Goal: Task Accomplishment & Management: Manage account settings

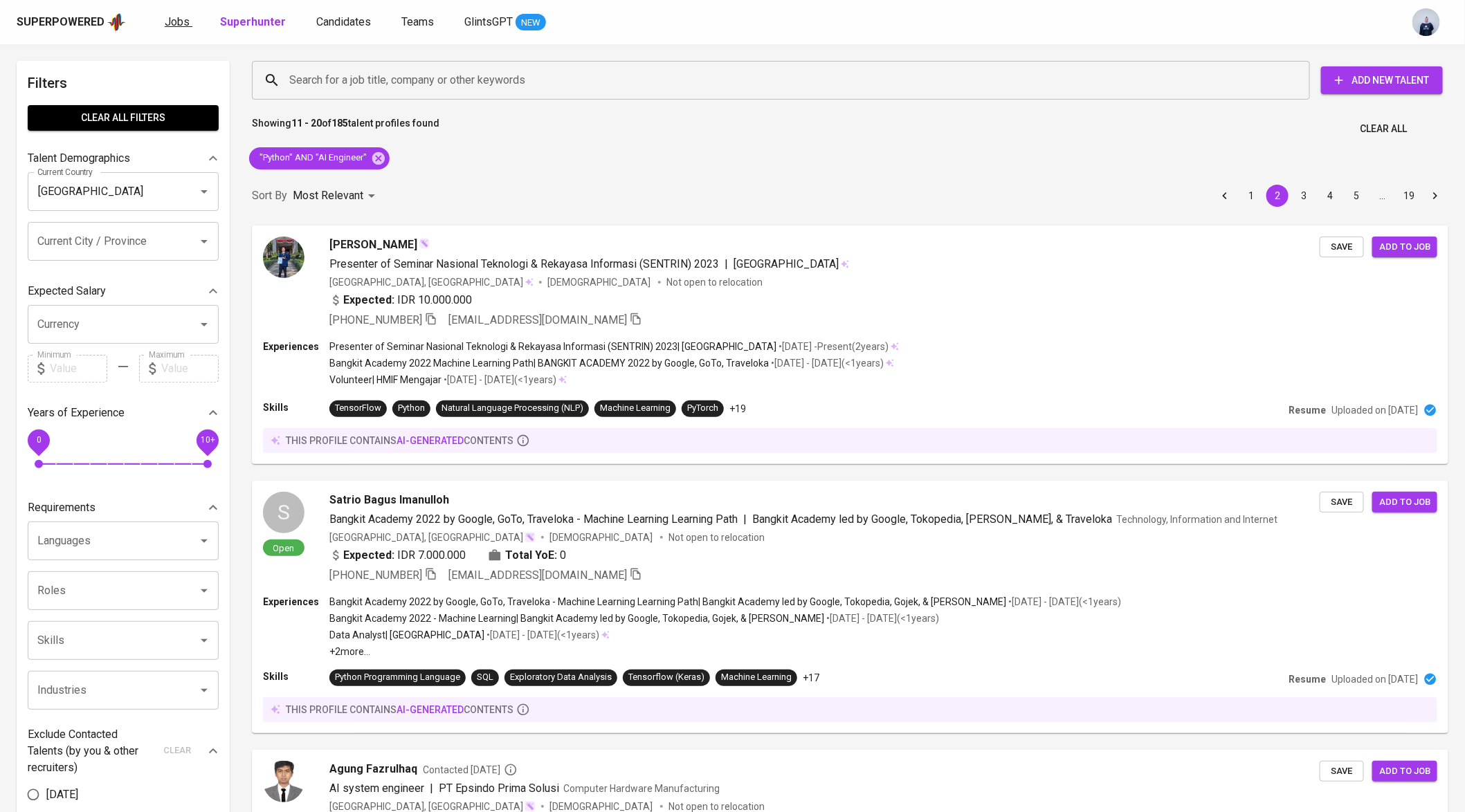
click at [169, 16] on span "Jobs" at bounding box center [177, 22] width 25 height 13
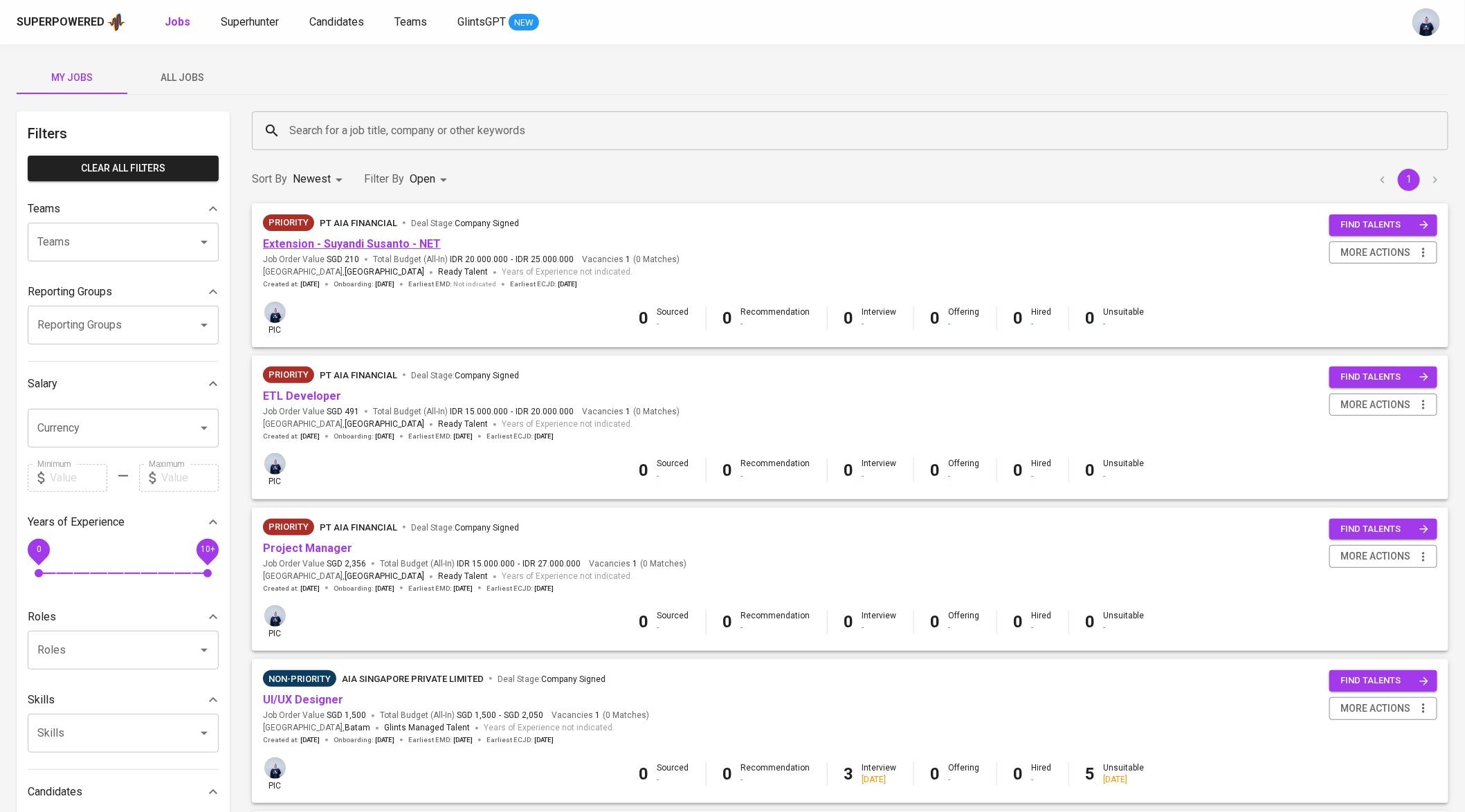
click at [418, 246] on link "Extension - Suyandi Susanto - NET" at bounding box center [352, 244] width 178 height 13
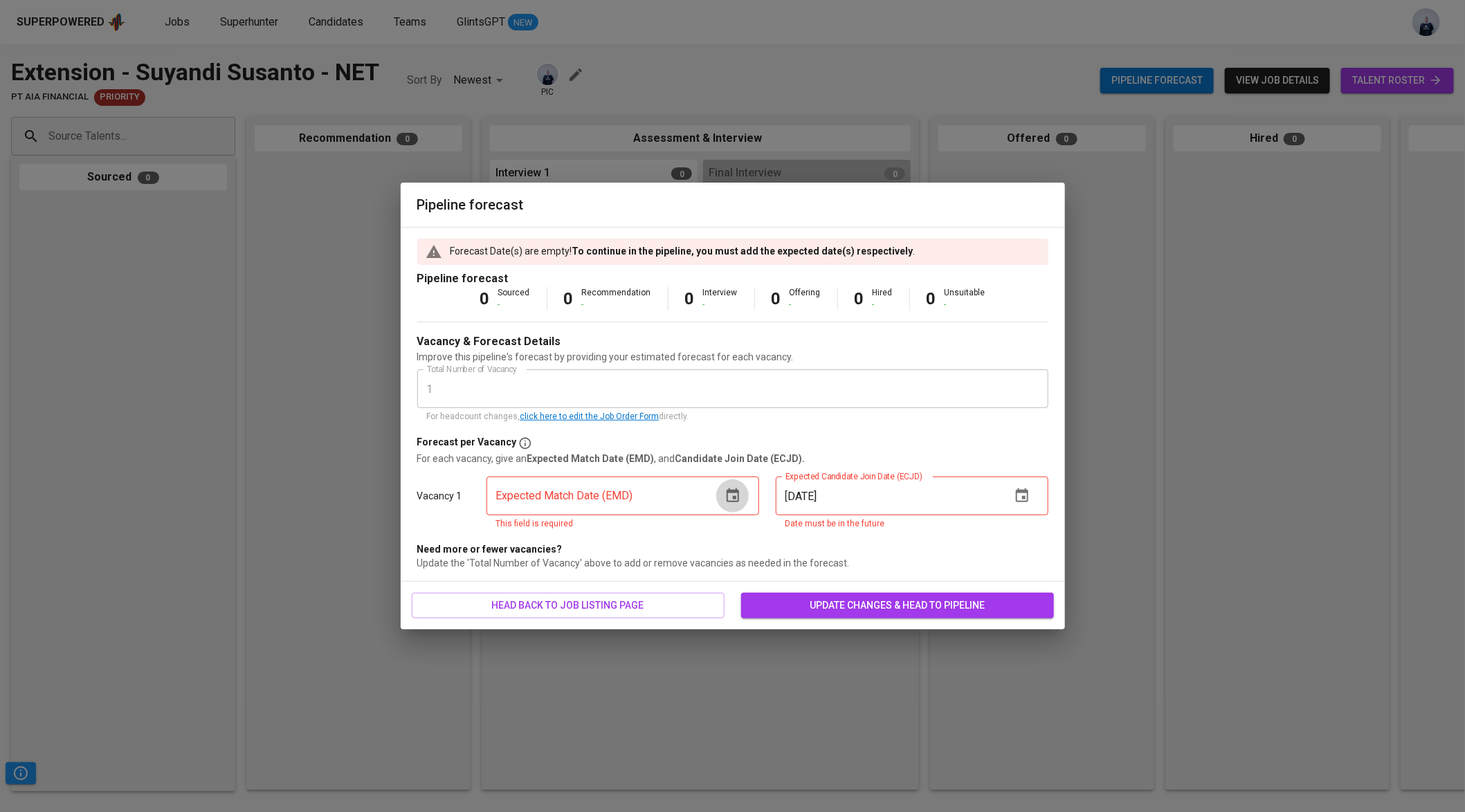
click at [731, 502] on icon "button" at bounding box center [732, 495] width 12 height 14
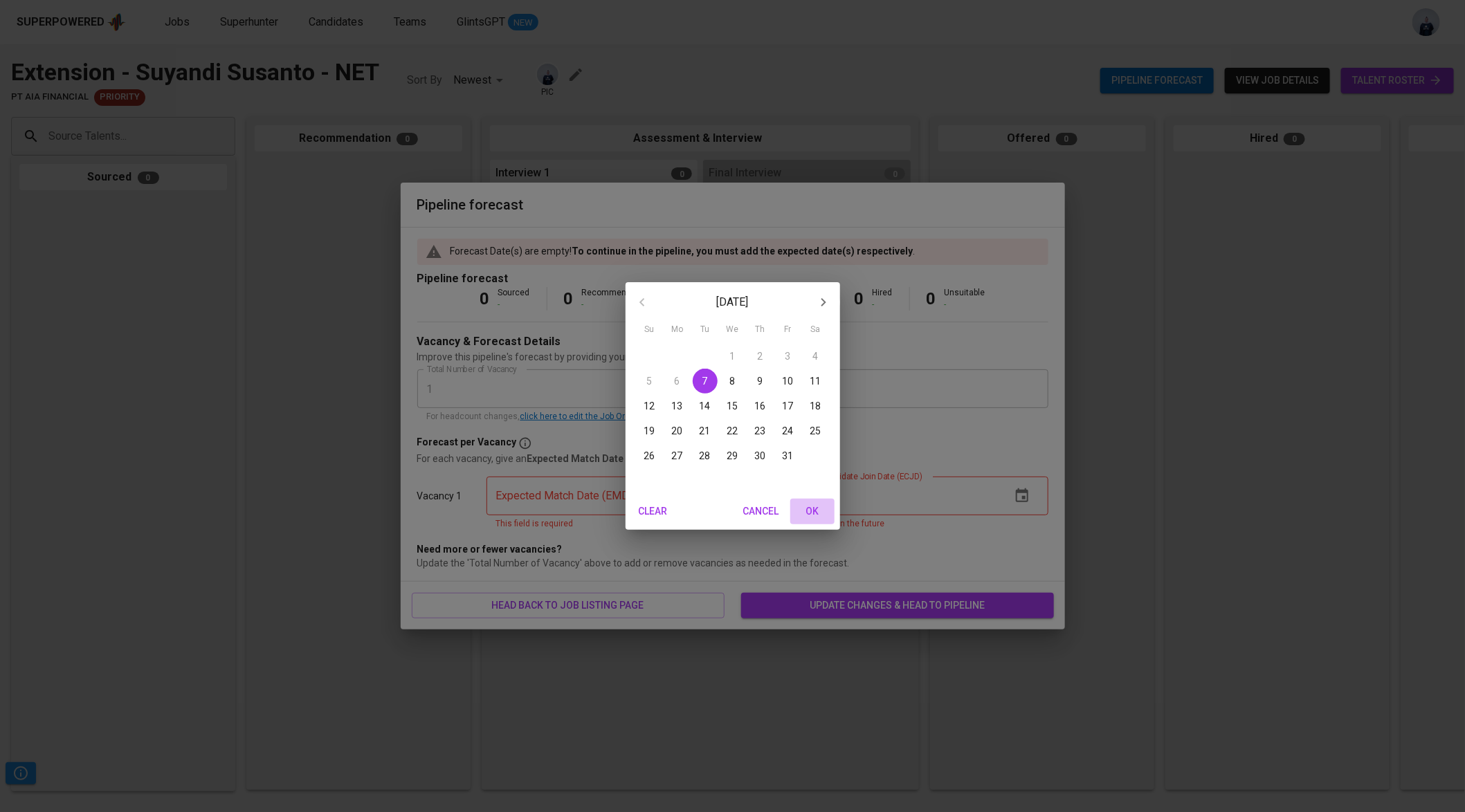
click at [812, 506] on span "OK" at bounding box center [812, 511] width 33 height 17
type input "10/07/2025"
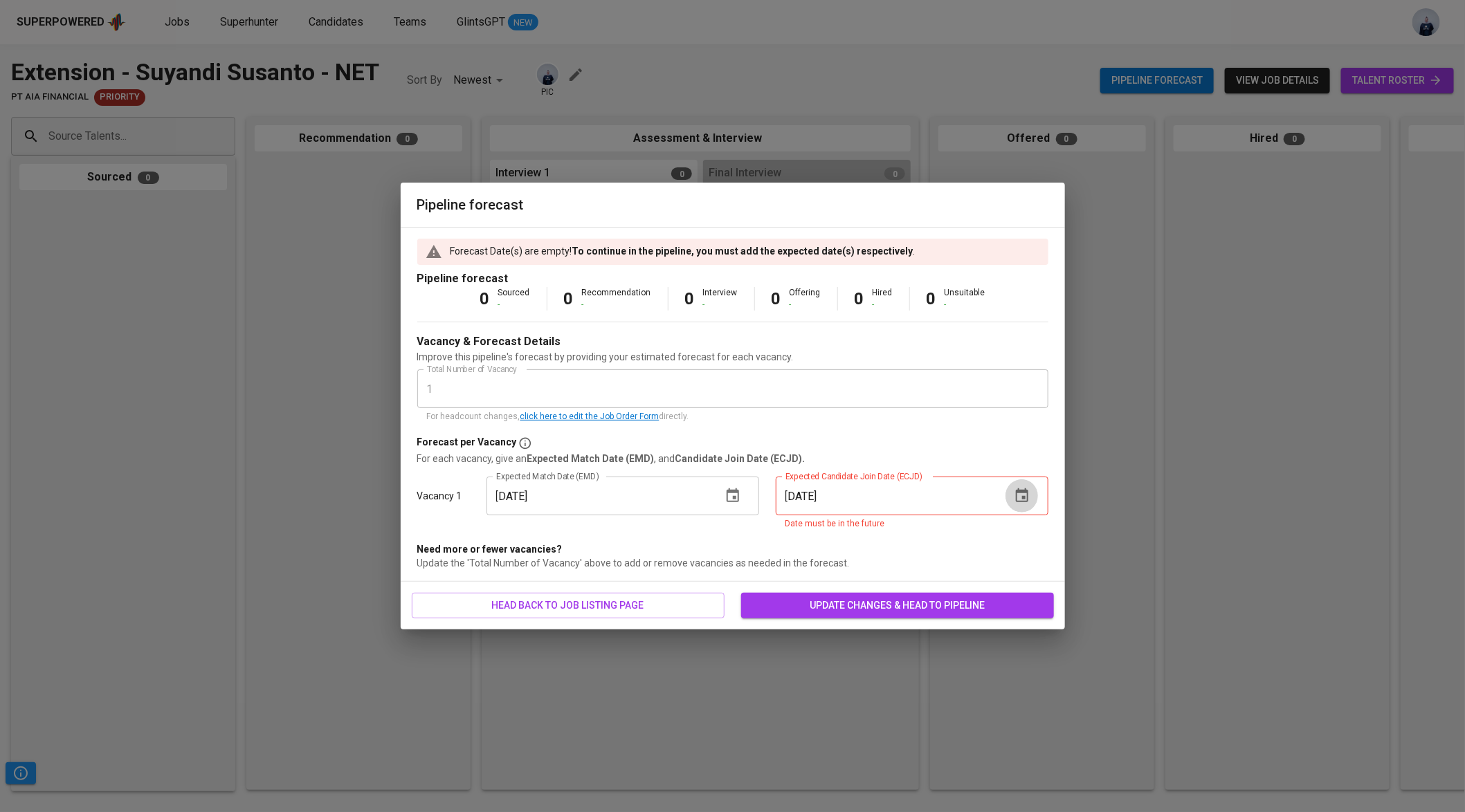
click at [1022, 494] on icon "button" at bounding box center [1022, 496] width 16 height 16
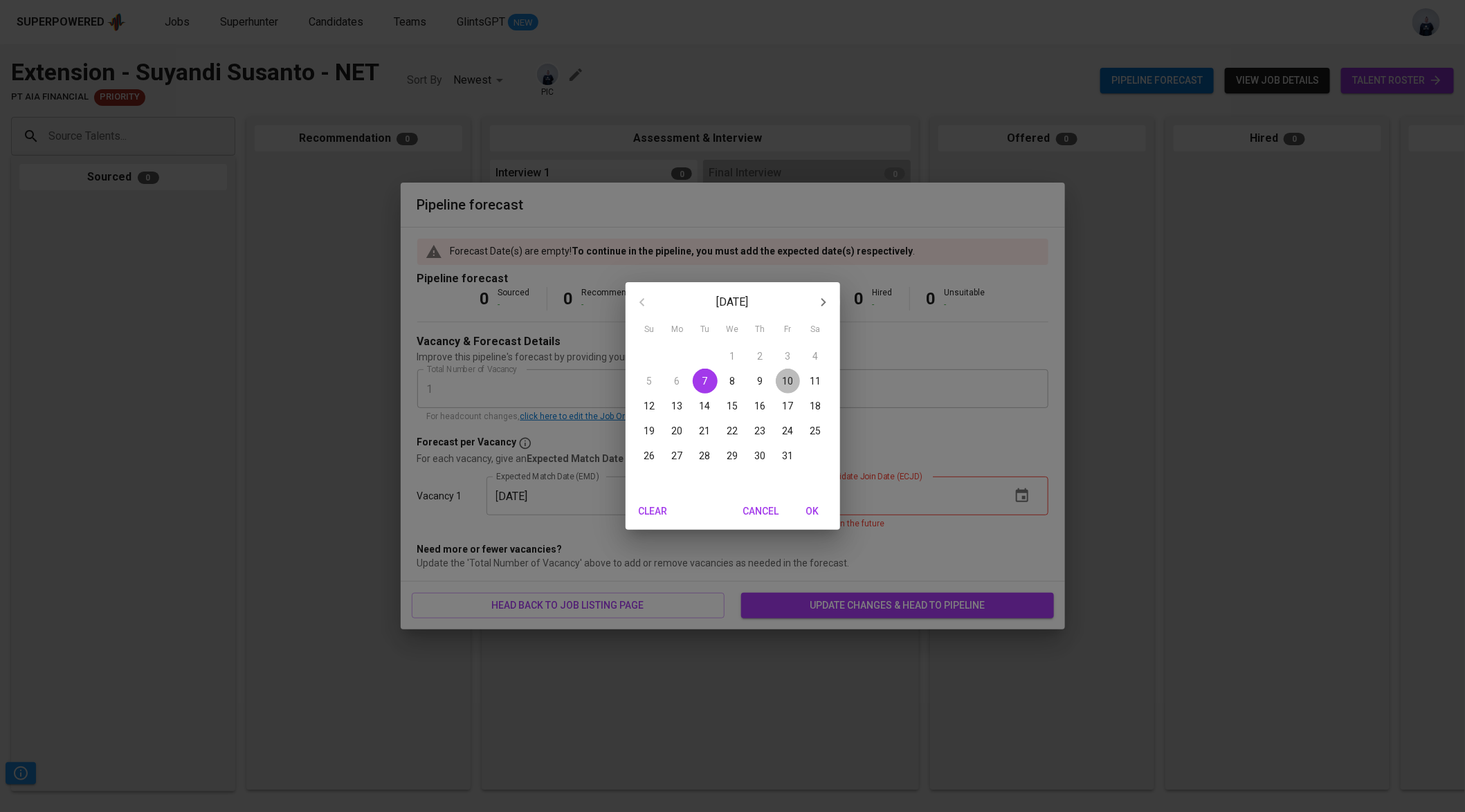
click at [788, 382] on p "10" at bounding box center [787, 381] width 11 height 14
type input "10/10/2025"
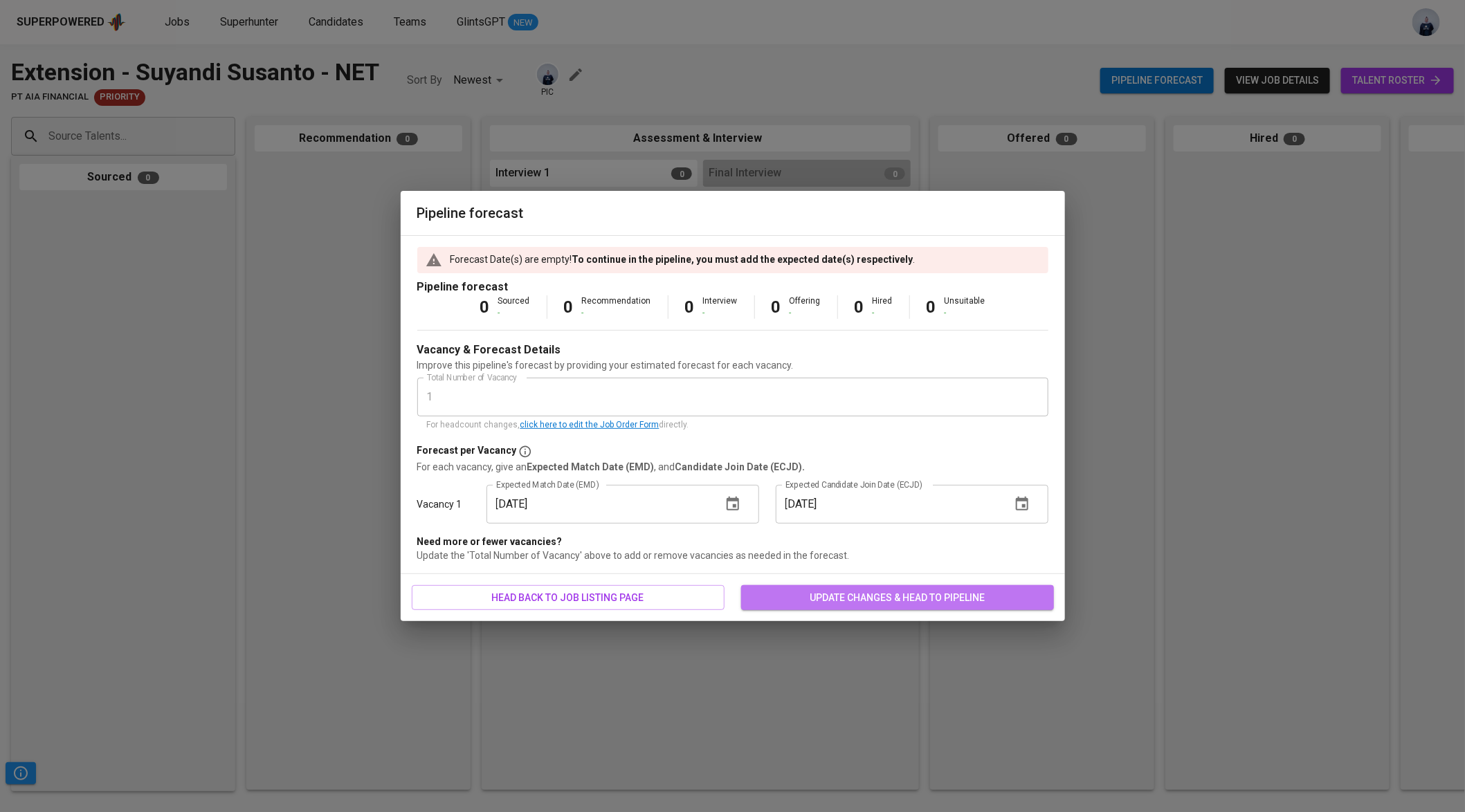
click at [831, 598] on span "update changes & head to pipeline" at bounding box center [897, 598] width 290 height 17
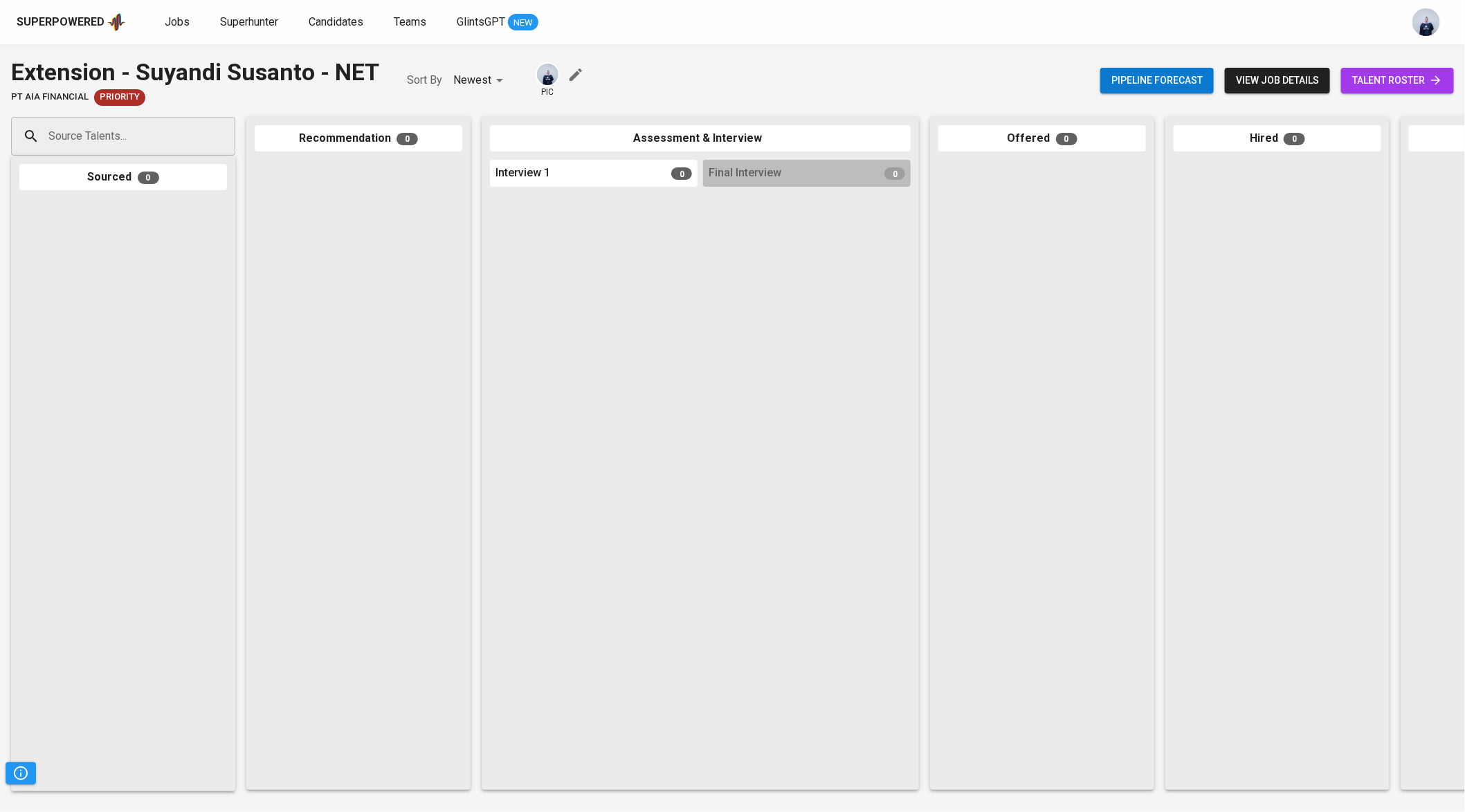
click at [127, 138] on input "Source Talents..." at bounding box center [117, 136] width 145 height 26
type input "suyandi susanto"
click at [220, 132] on icon "Clear" at bounding box center [219, 136] width 14 height 14
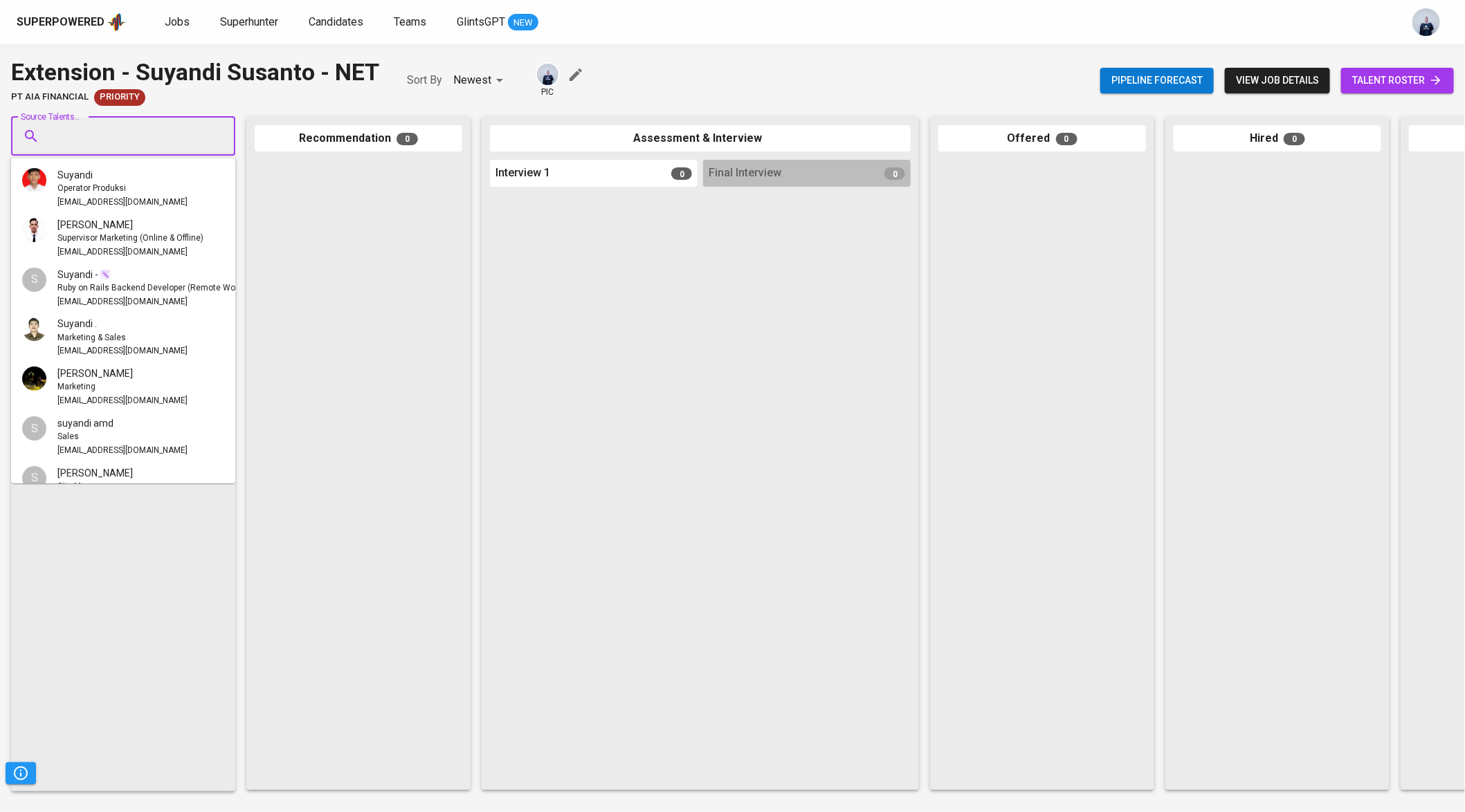
click at [421, 282] on div at bounding box center [358, 471] width 208 height 622
click at [231, 106] on div "Source Talents... Source Talents... Sourced 0 Recommendation 0 Assessment & Int…" at bounding box center [824, 454] width 1647 height 696
click at [294, 249] on div at bounding box center [358, 471] width 208 height 622
click at [139, 522] on div at bounding box center [123, 490] width 208 height 585
click at [389, 357] on div at bounding box center [358, 471] width 208 height 622
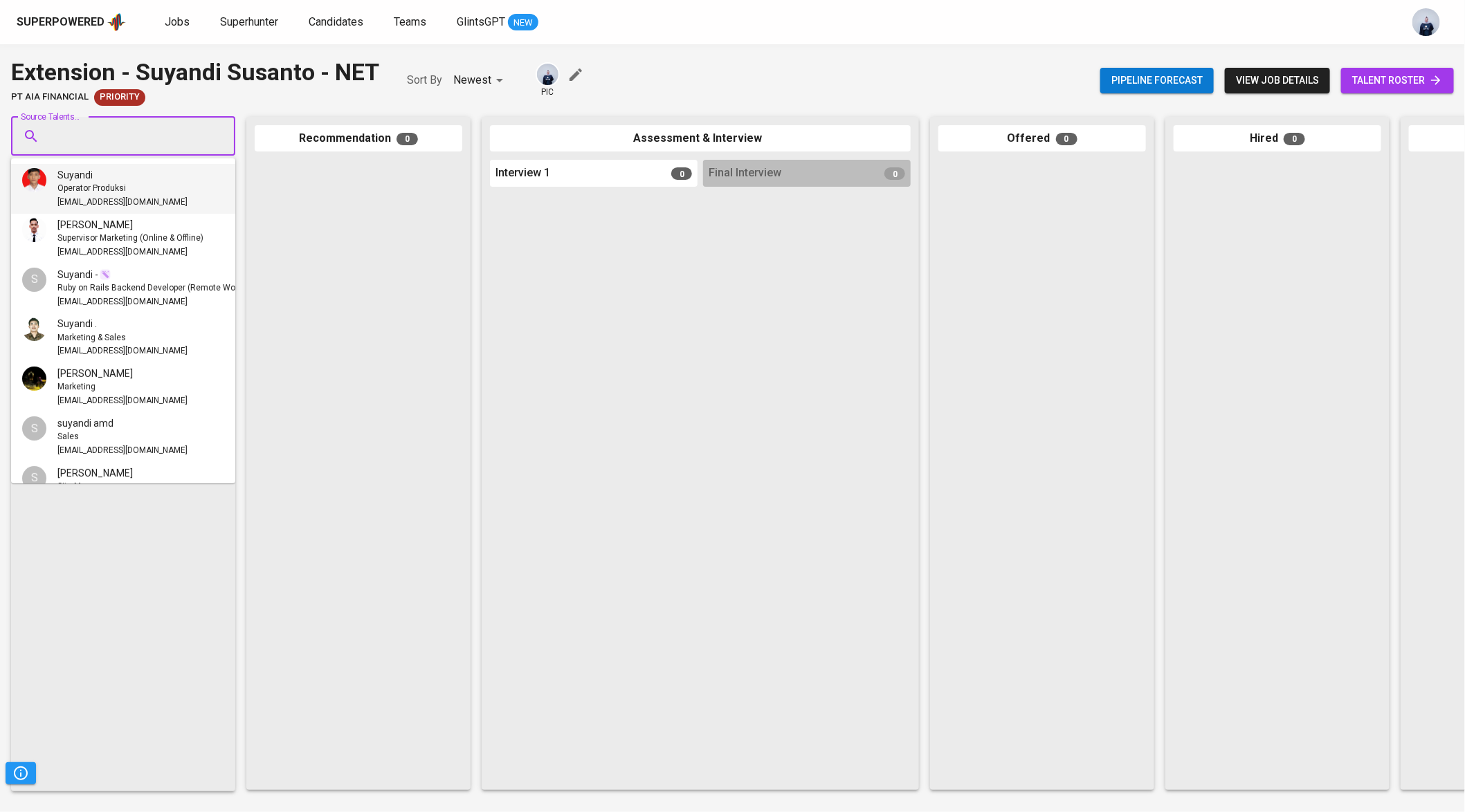
click at [374, 148] on div "Recommendation 0" at bounding box center [358, 139] width 208 height 27
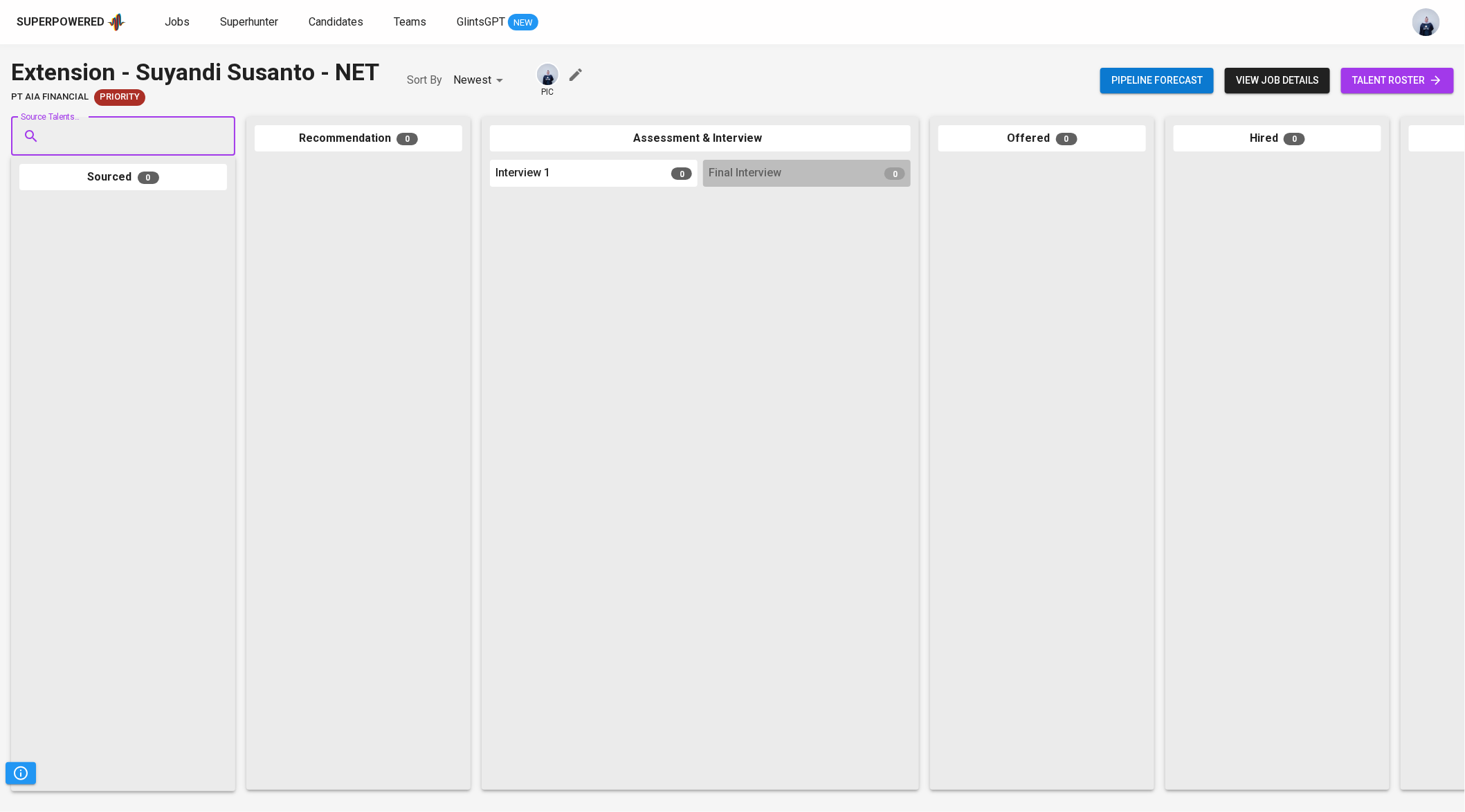
paste input "suyandiz@gmail.com"
type input "suyandiz@gmail.com"
click at [149, 184] on div "suyandiz@gmail.com" at bounding box center [140, 189] width 166 height 14
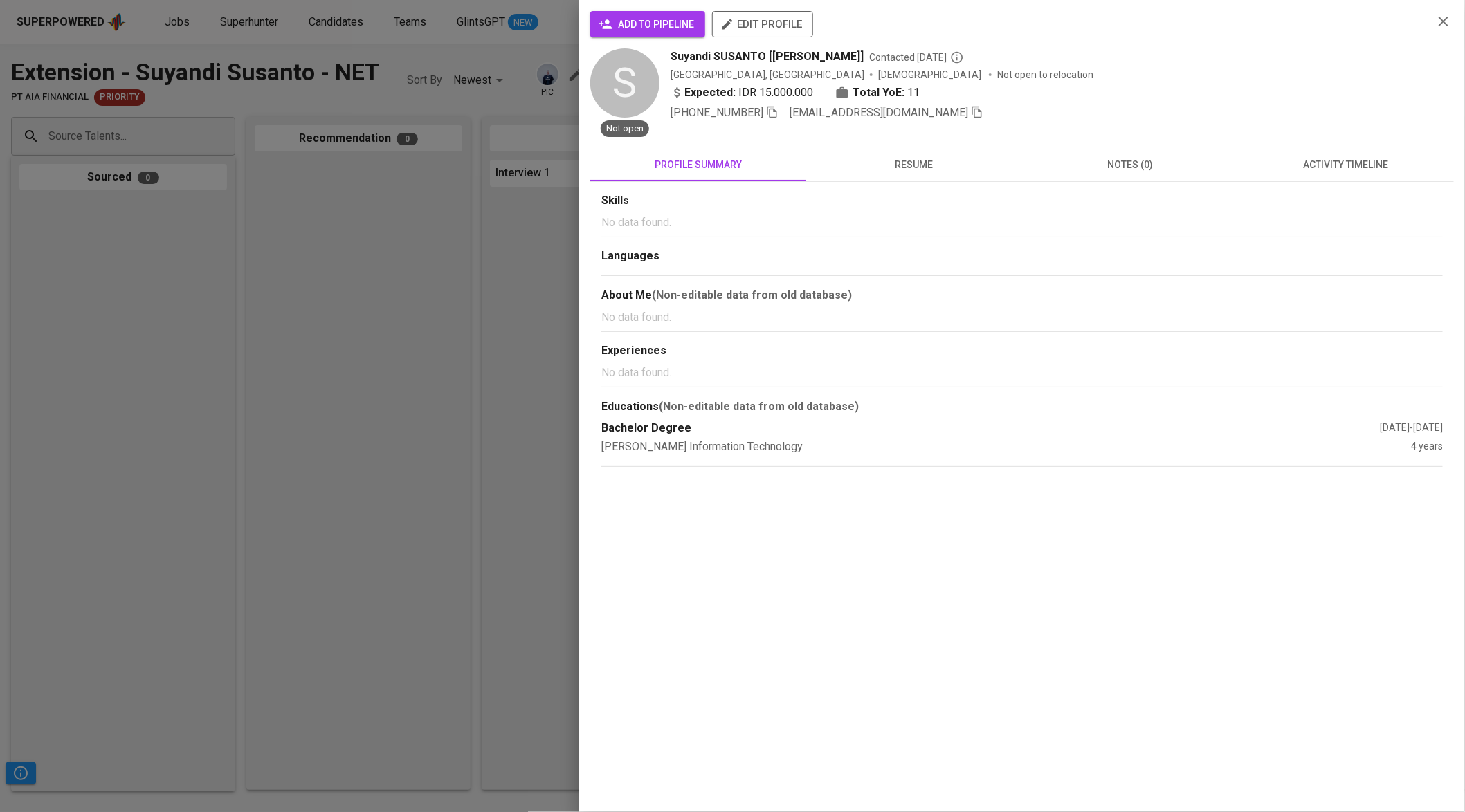
click at [634, 28] on span "add to pipeline" at bounding box center [647, 24] width 93 height 17
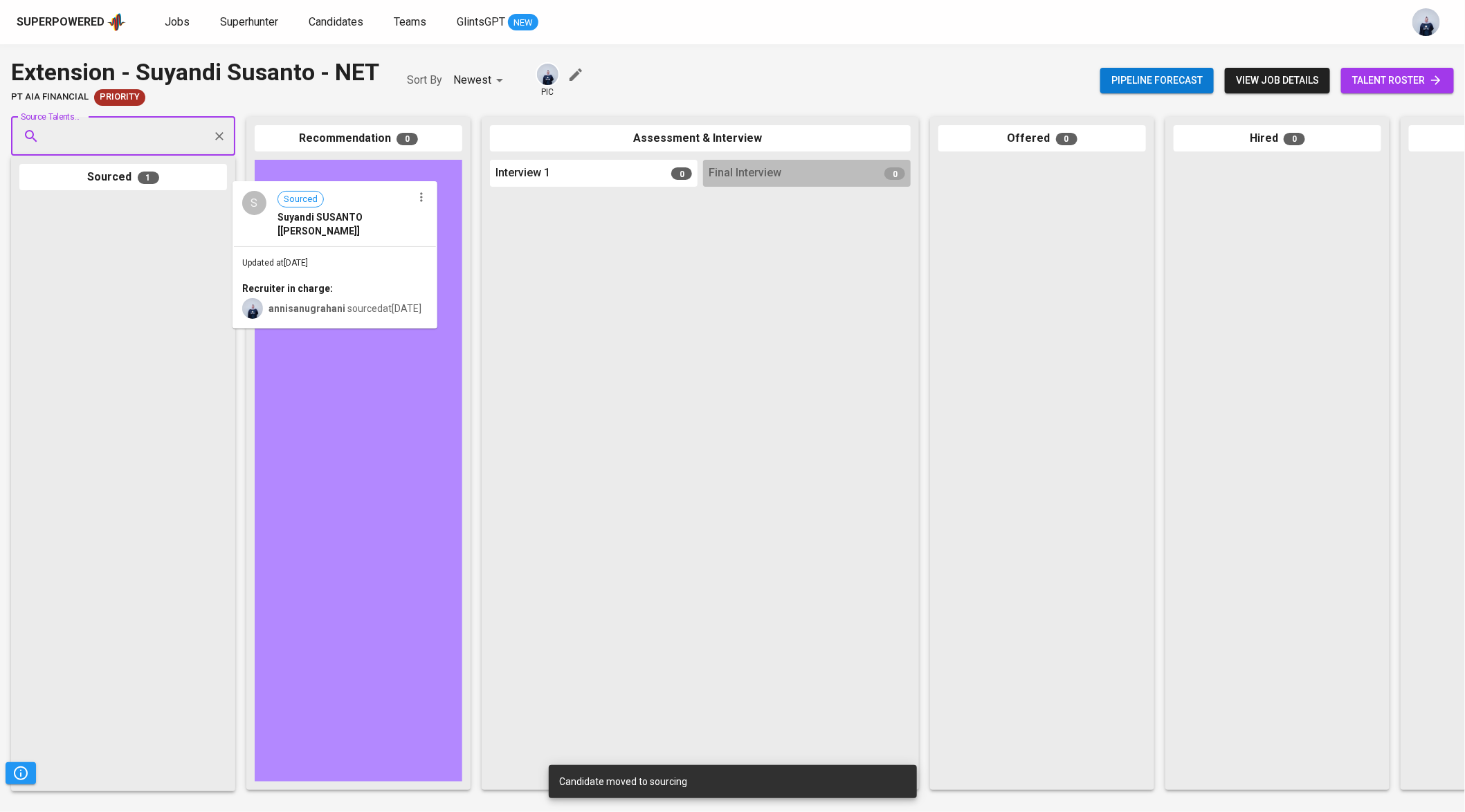
drag, startPoint x: 166, startPoint y: 299, endPoint x: 380, endPoint y: 276, distance: 215.2
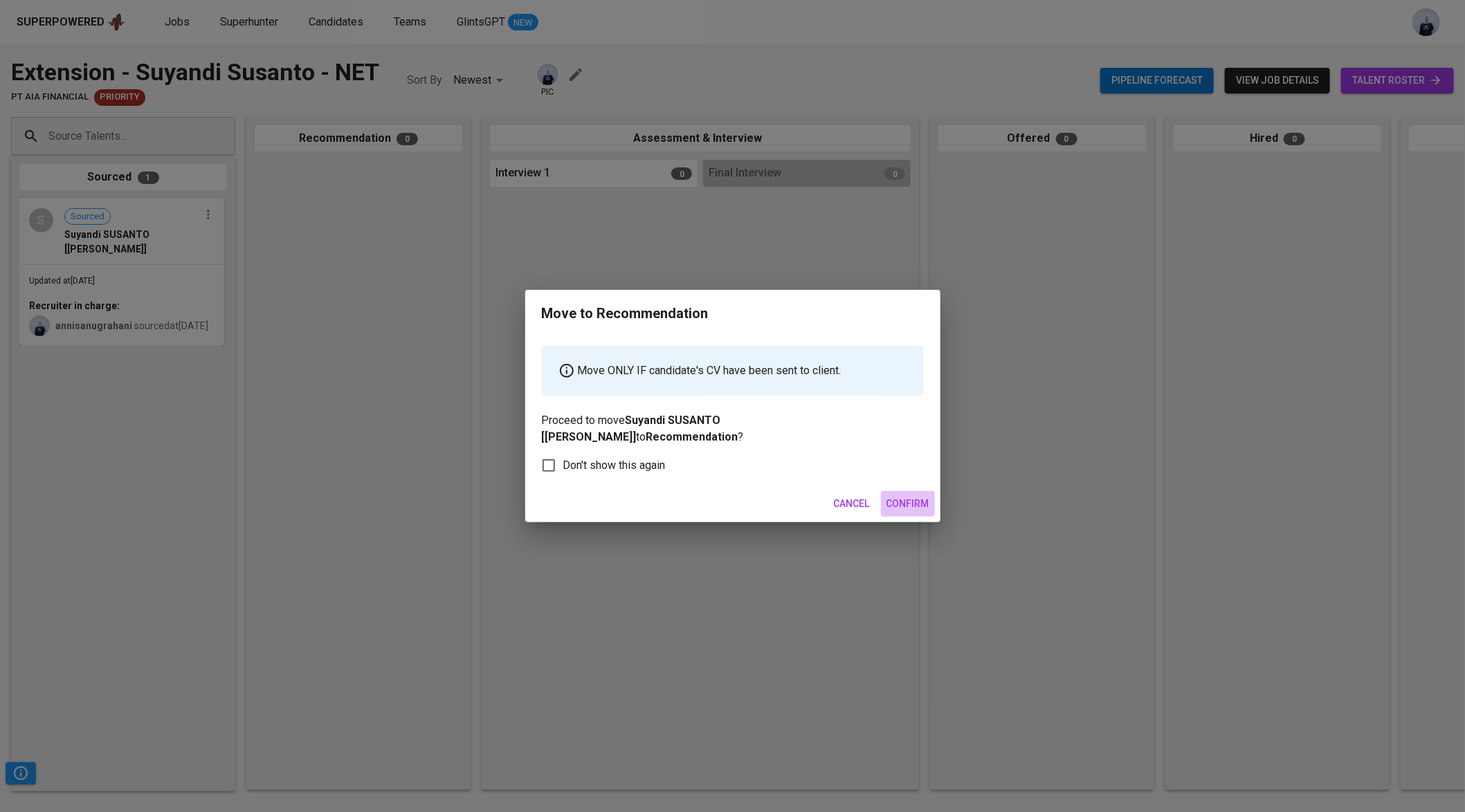
click at [906, 495] on span "Confirm" at bounding box center [908, 504] width 43 height 17
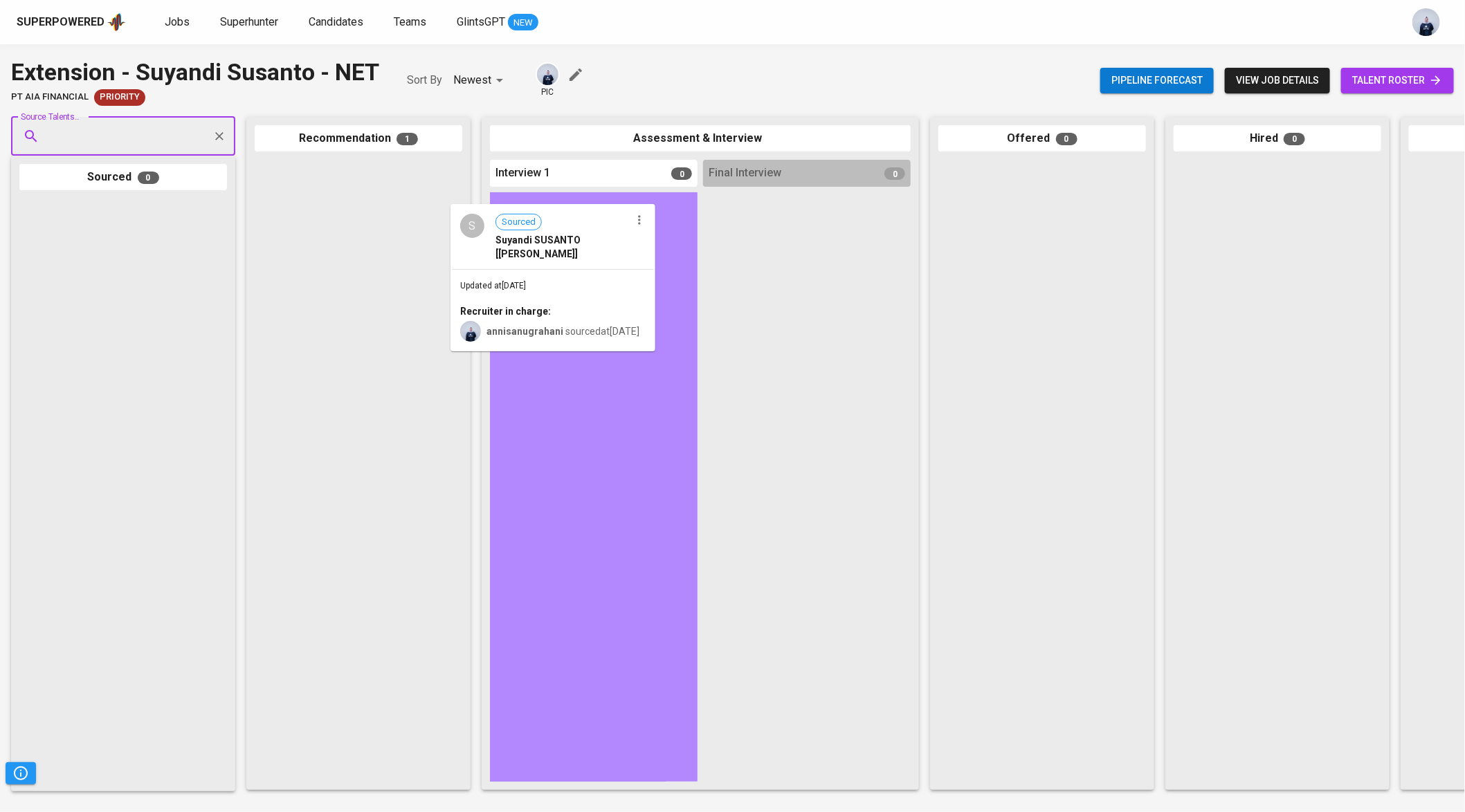
drag, startPoint x: 345, startPoint y: 222, endPoint x: 567, endPoint y: 272, distance: 227.6
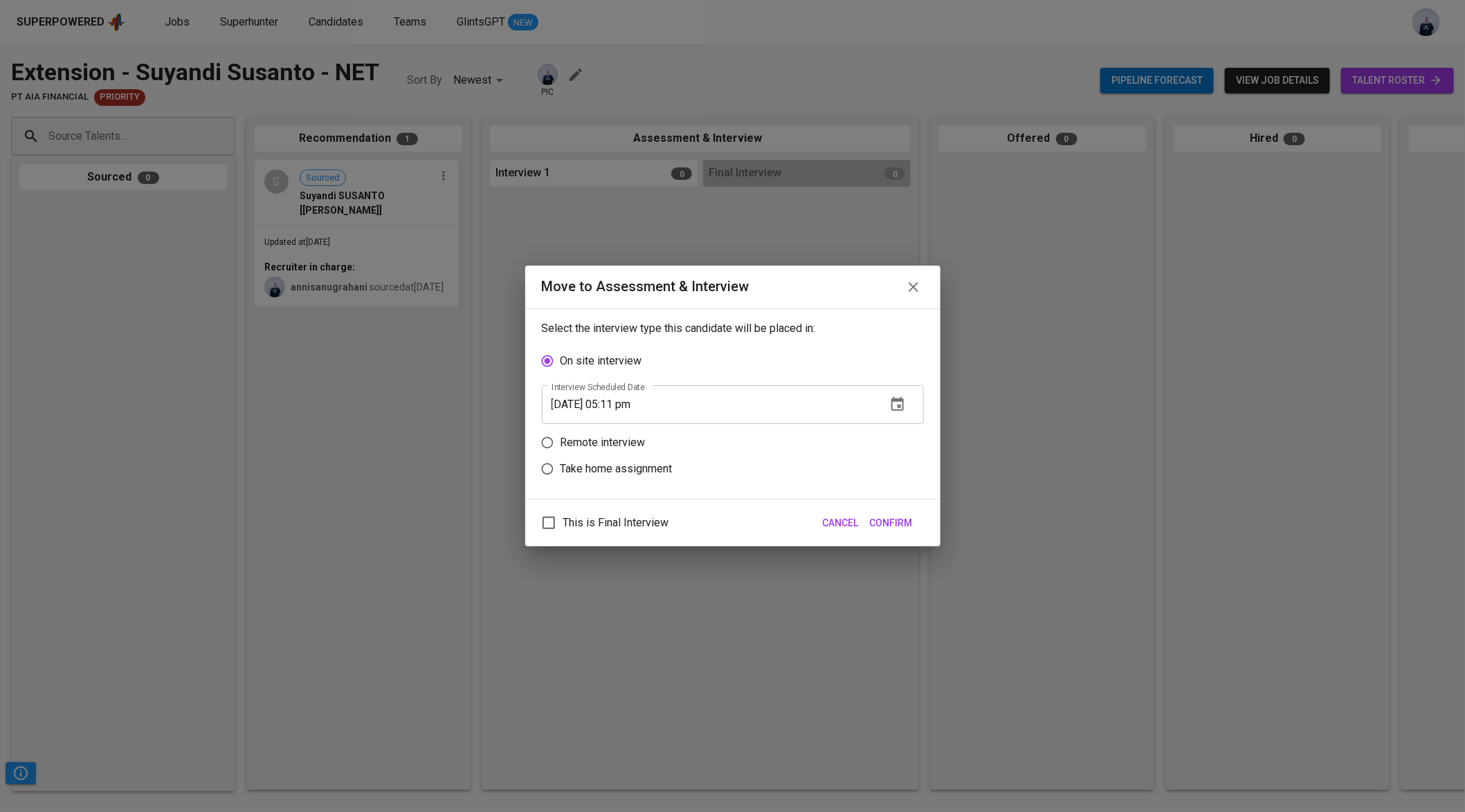
click at [629, 445] on p "Remote interview" at bounding box center [603, 443] width 85 height 16
click at [560, 445] on input "Remote interview" at bounding box center [547, 443] width 26 height 26
radio input "true"
click at [620, 433] on input "10/07/2025 05:11 pm" at bounding box center [708, 431] width 334 height 39
type input "10/07/2025 04:12 pm"
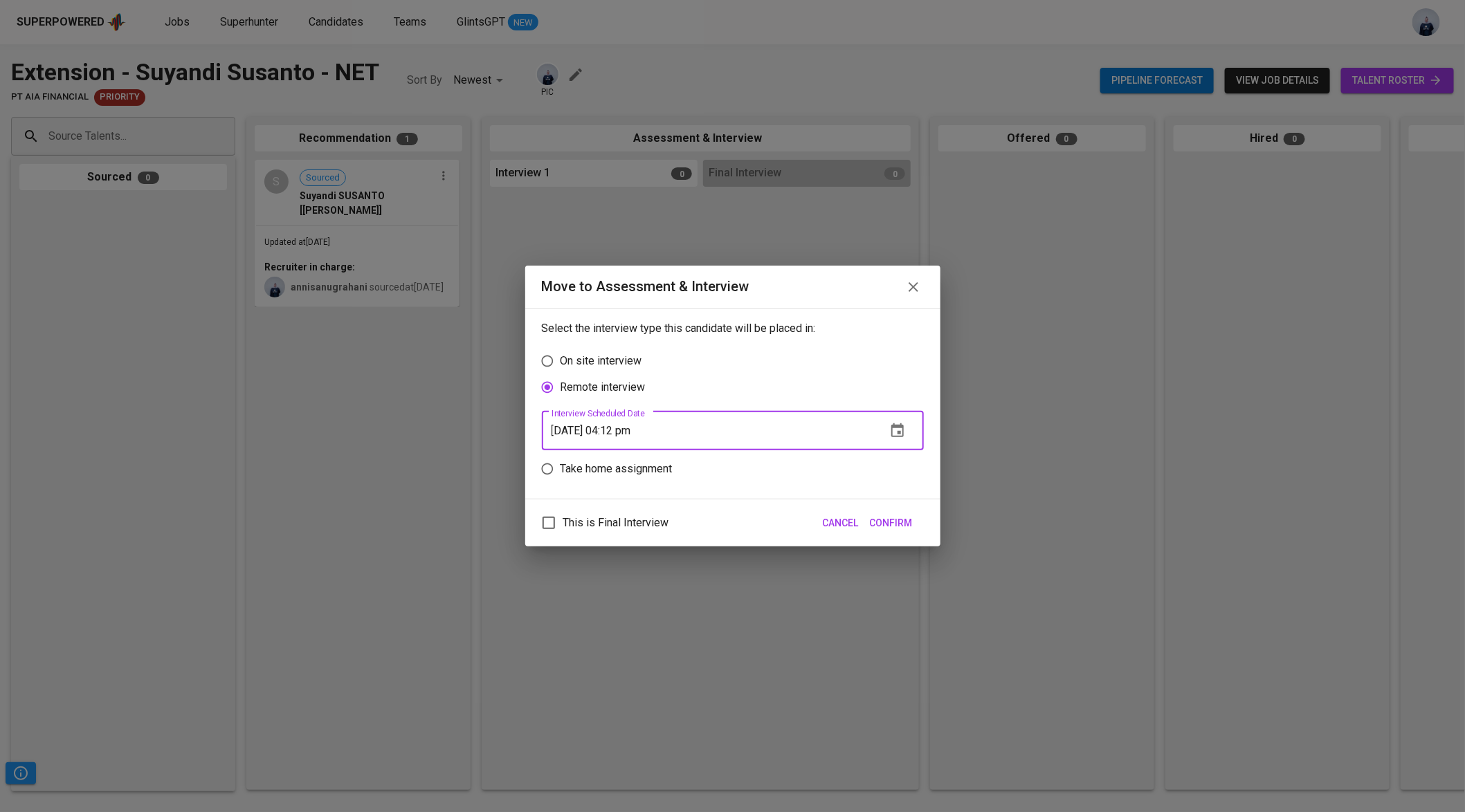
click at [887, 519] on span "Confirm" at bounding box center [891, 523] width 43 height 17
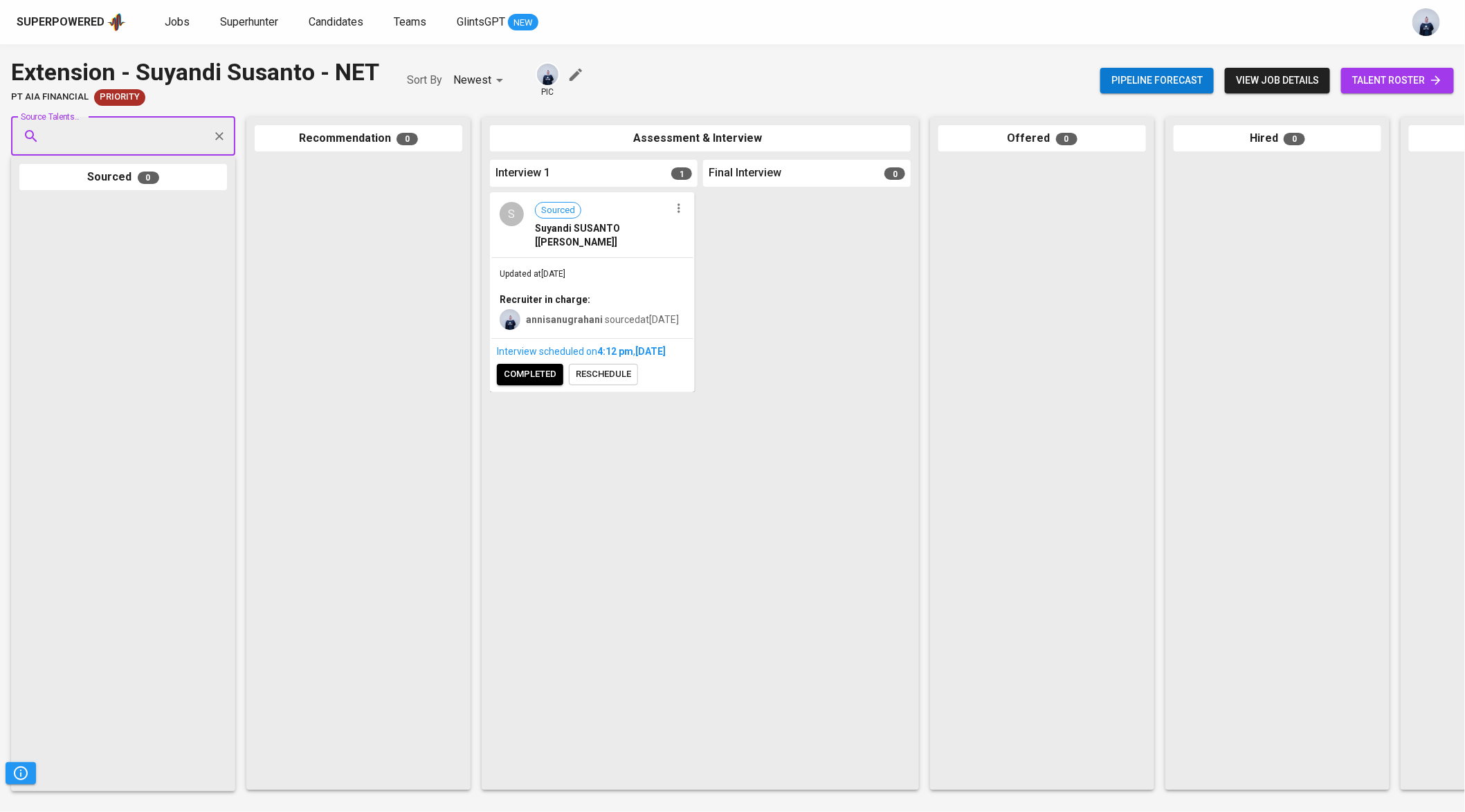
click at [517, 382] on span "completed" at bounding box center [530, 374] width 52 height 16
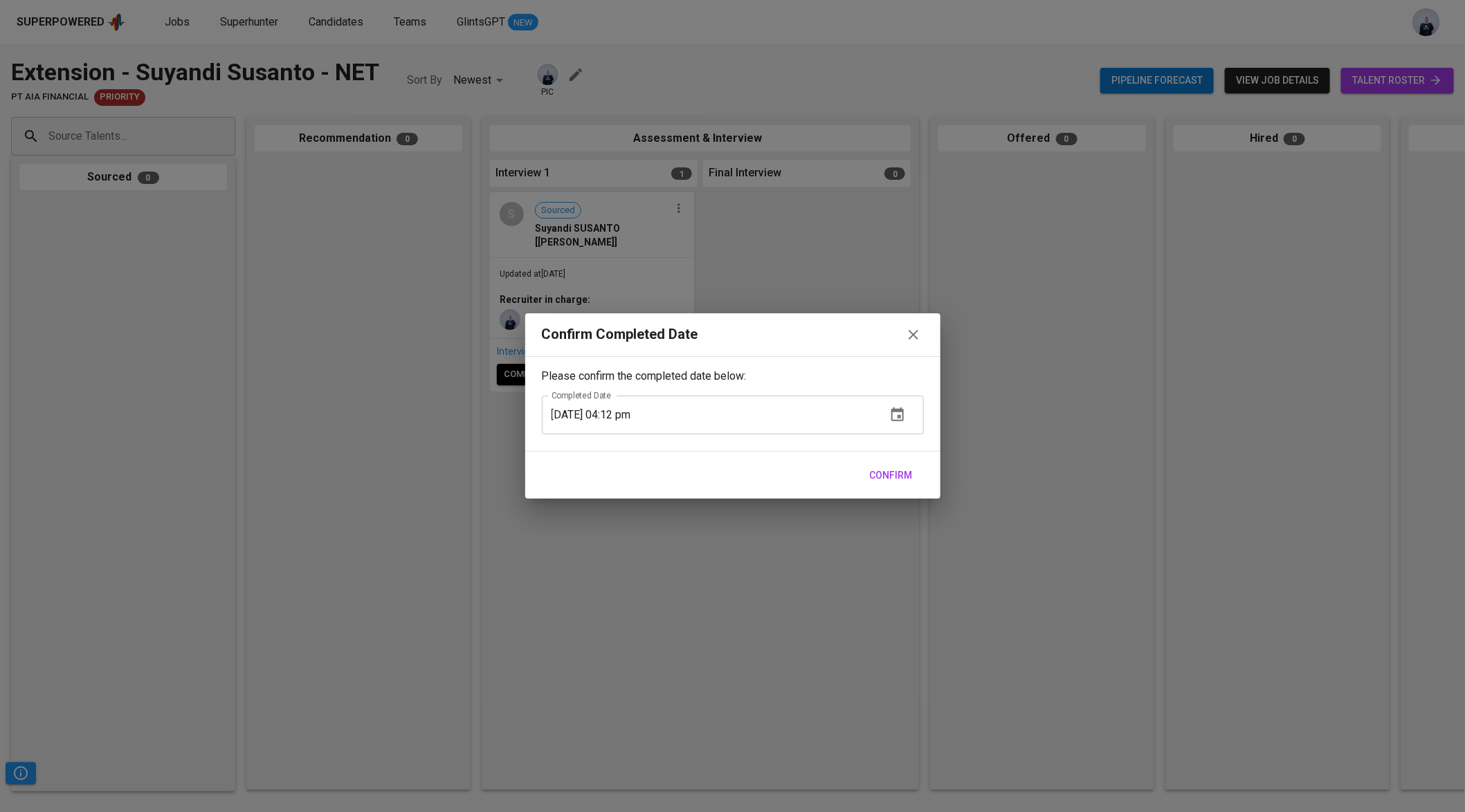
click at [892, 477] on span "Confirm" at bounding box center [891, 475] width 43 height 17
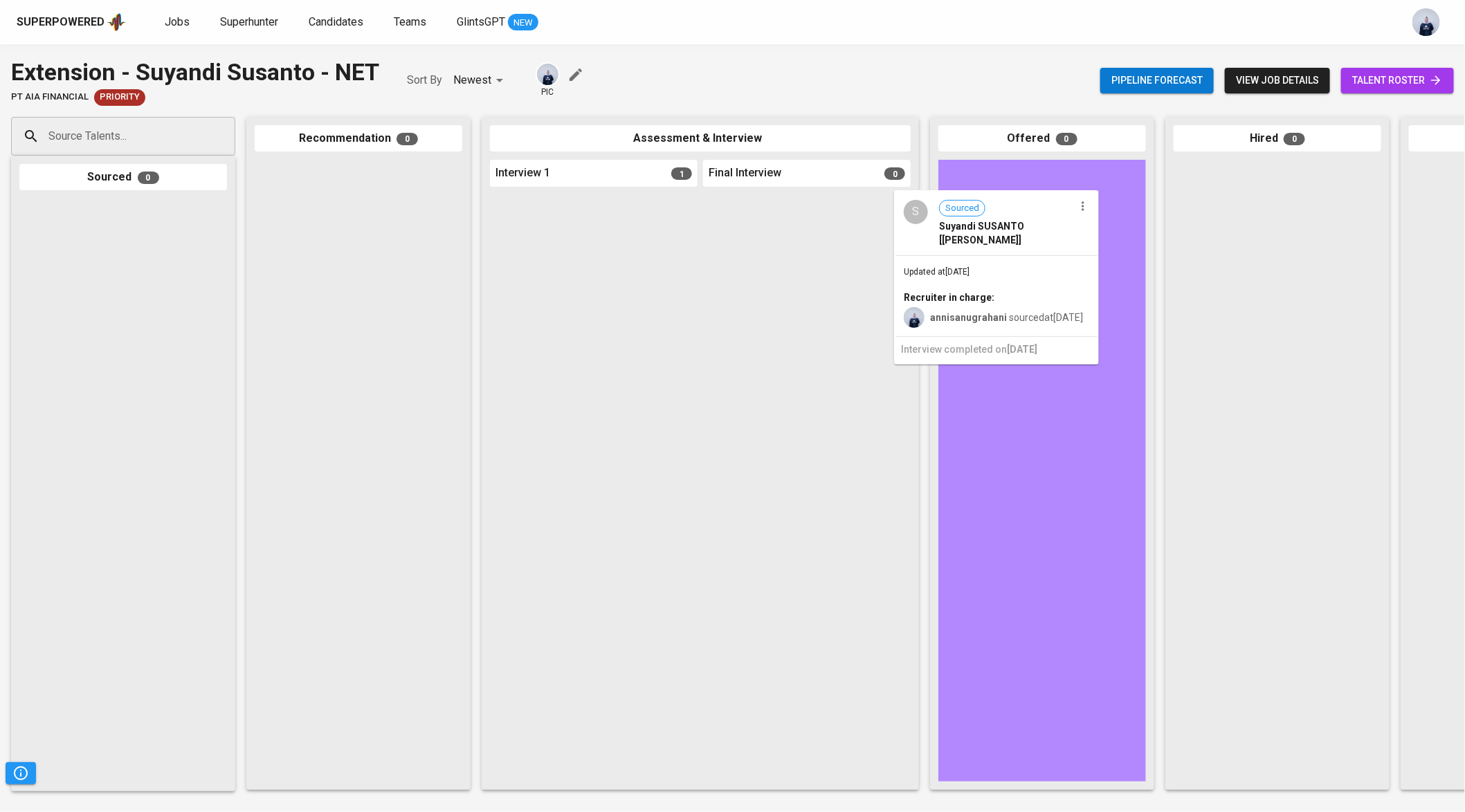
drag, startPoint x: 657, startPoint y: 254, endPoint x: 1073, endPoint y: 251, distance: 416.0
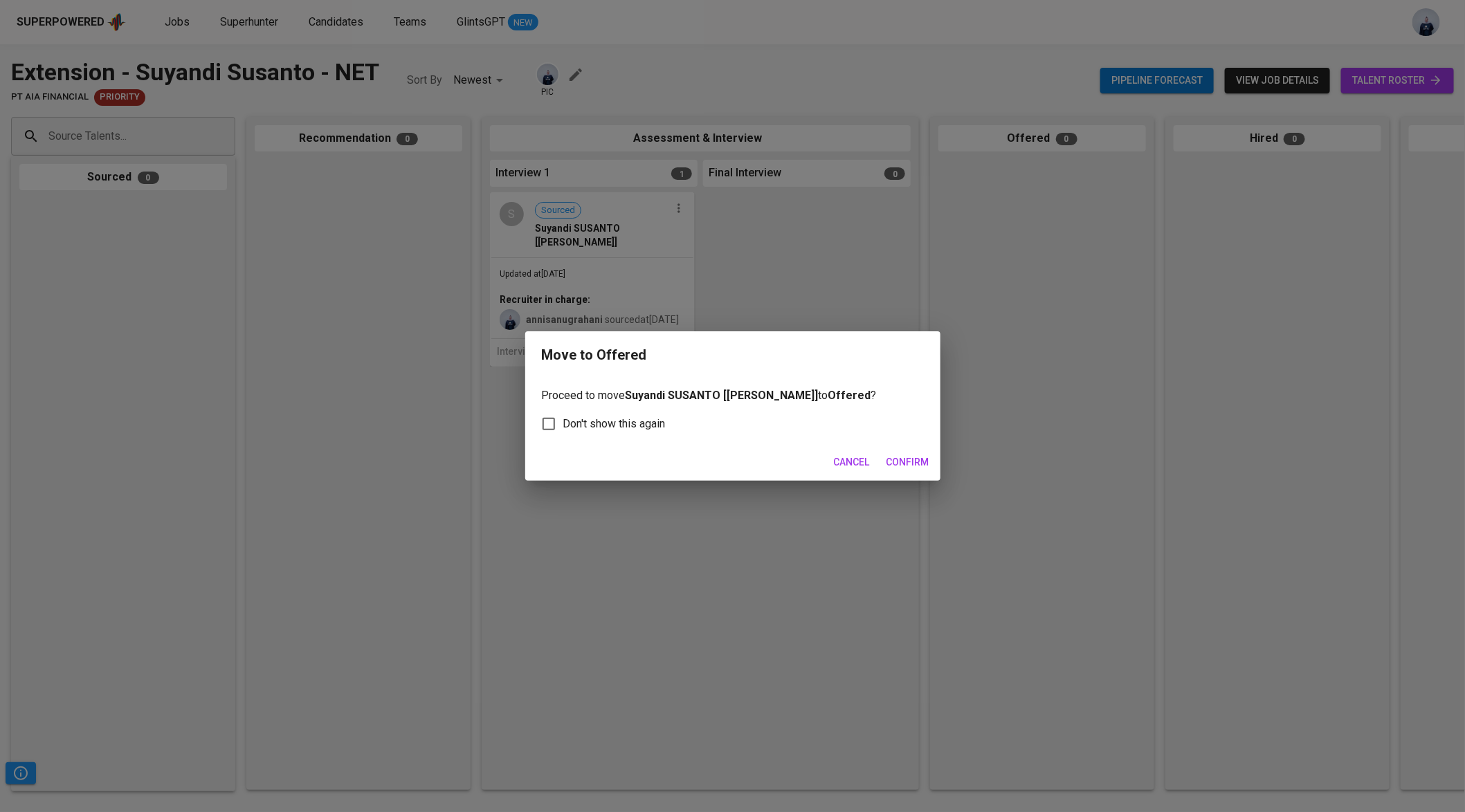
click at [907, 468] on span "Confirm" at bounding box center [908, 462] width 43 height 17
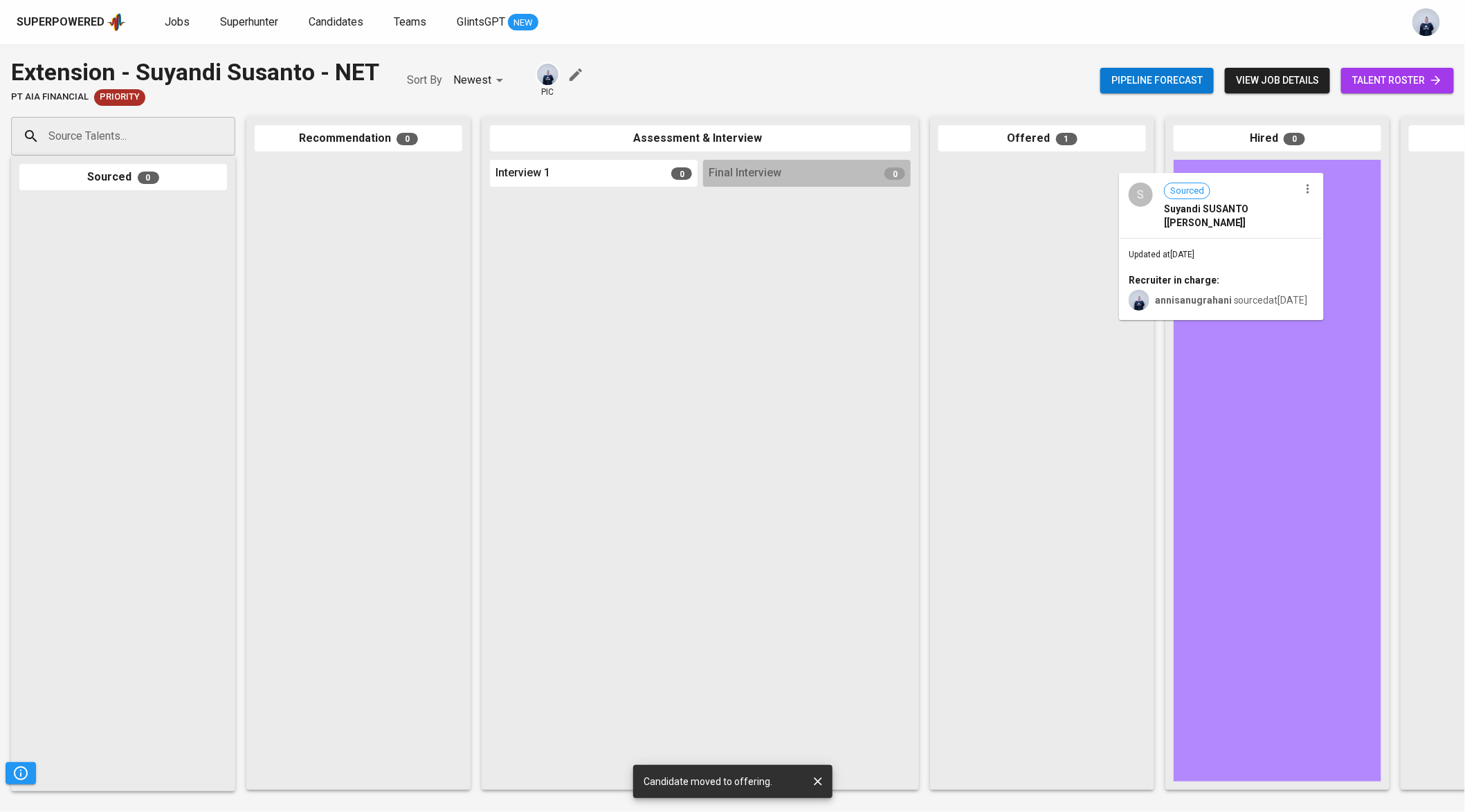
drag, startPoint x: 1051, startPoint y: 216, endPoint x: 1239, endPoint y: 228, distance: 188.4
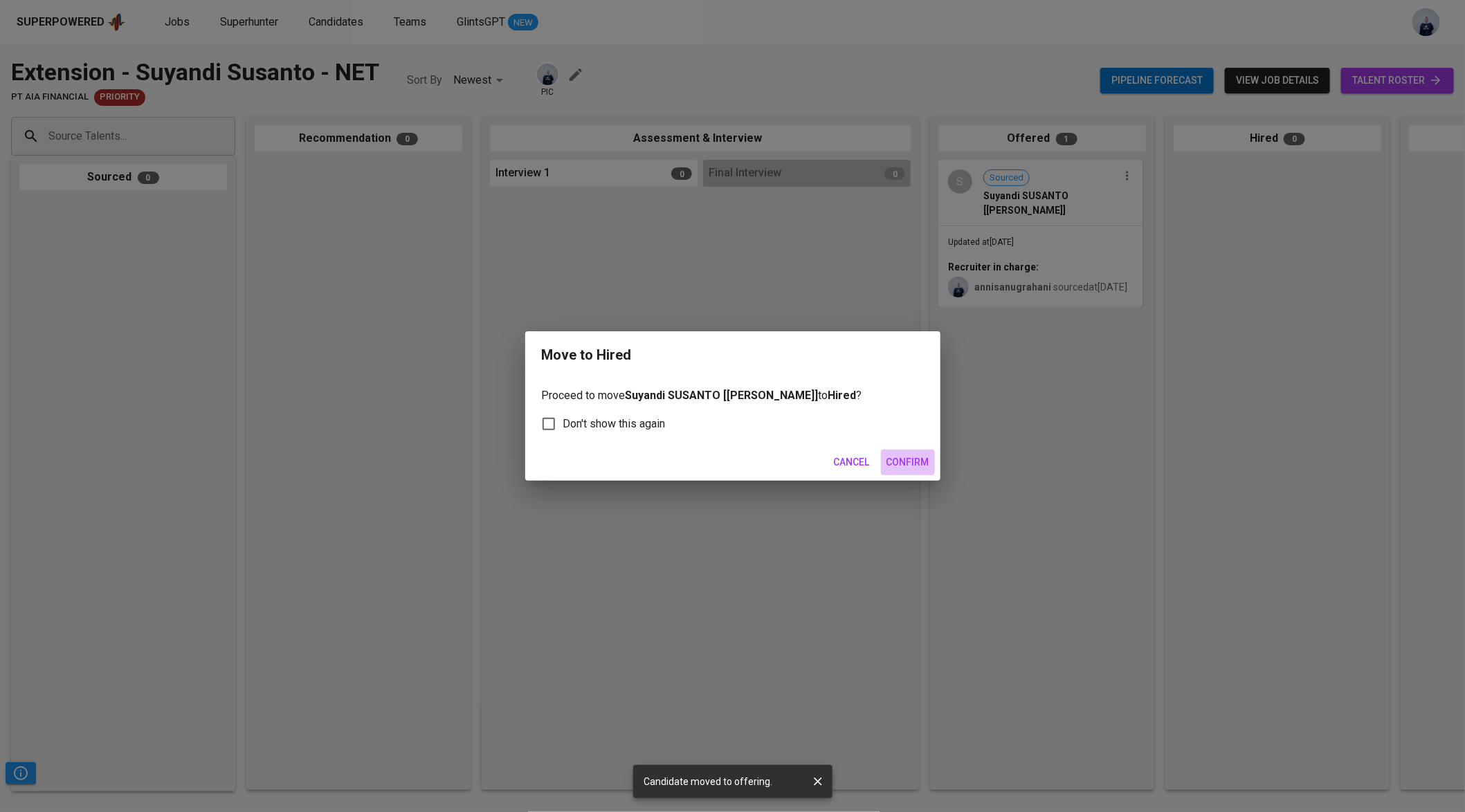
click at [914, 456] on span "Confirm" at bounding box center [908, 462] width 43 height 17
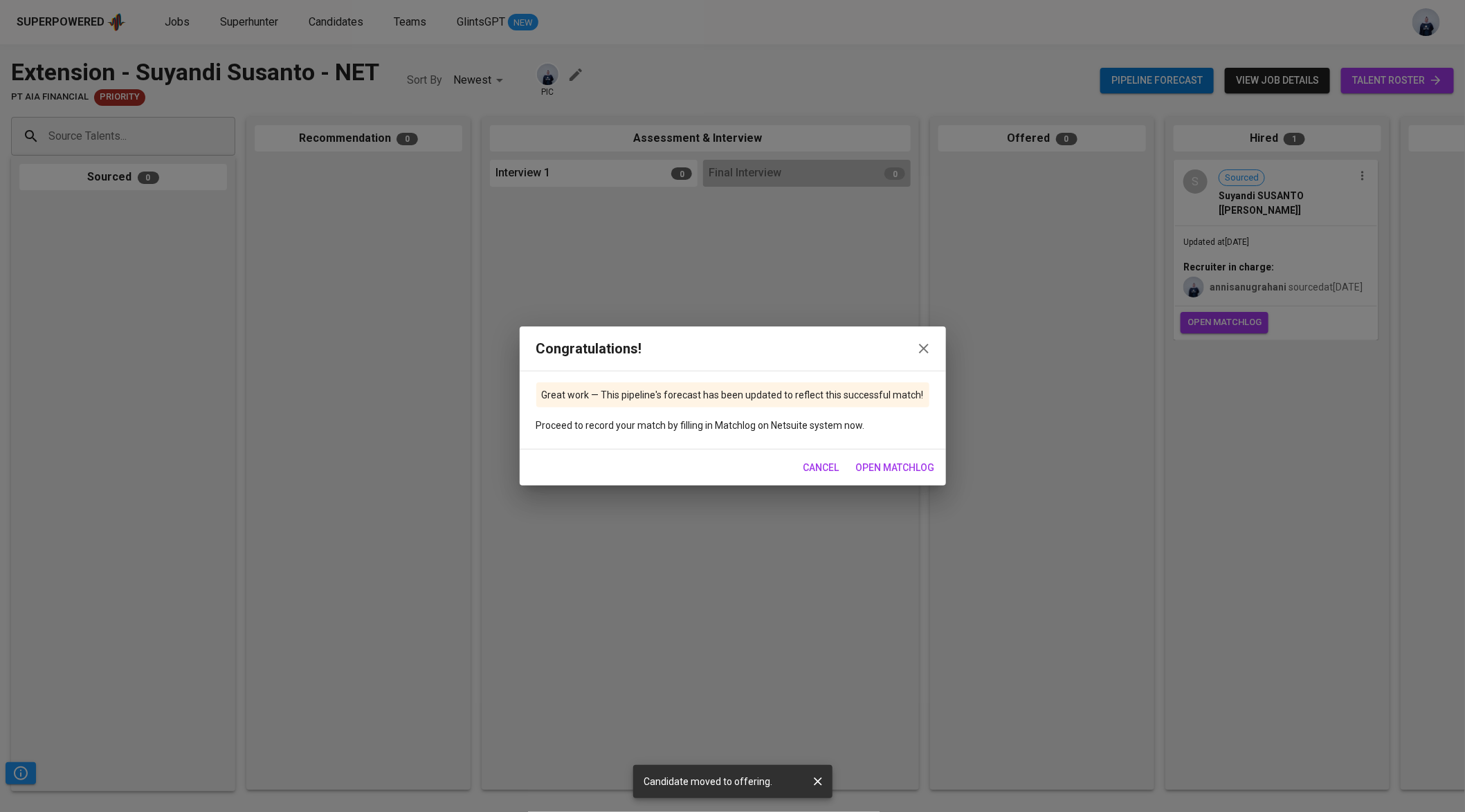
click at [813, 467] on span "Cancel" at bounding box center [821, 468] width 36 height 17
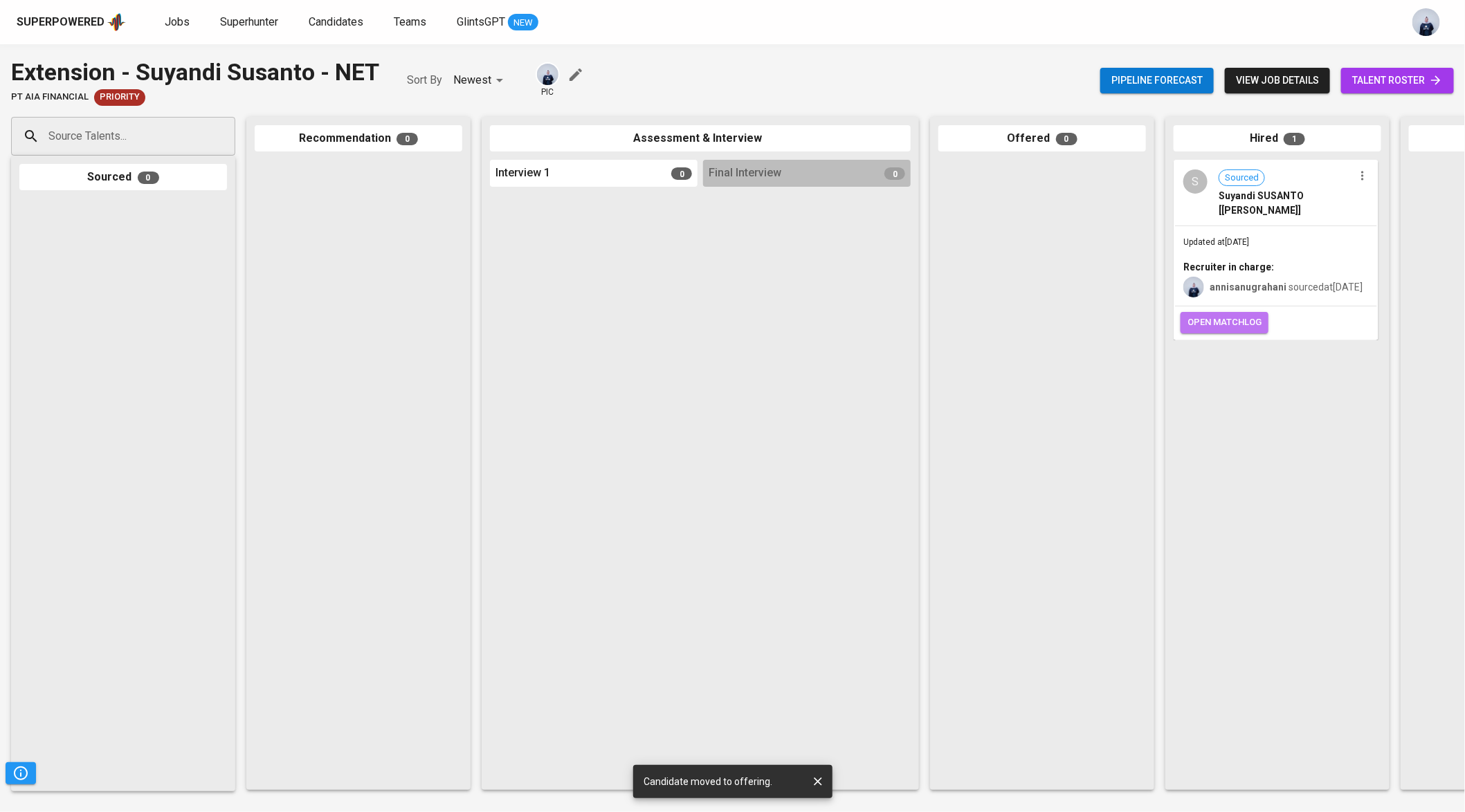
click at [1213, 327] on span "open matchlog" at bounding box center [1224, 322] width 74 height 16
click at [165, 16] on span "Jobs" at bounding box center [177, 22] width 25 height 13
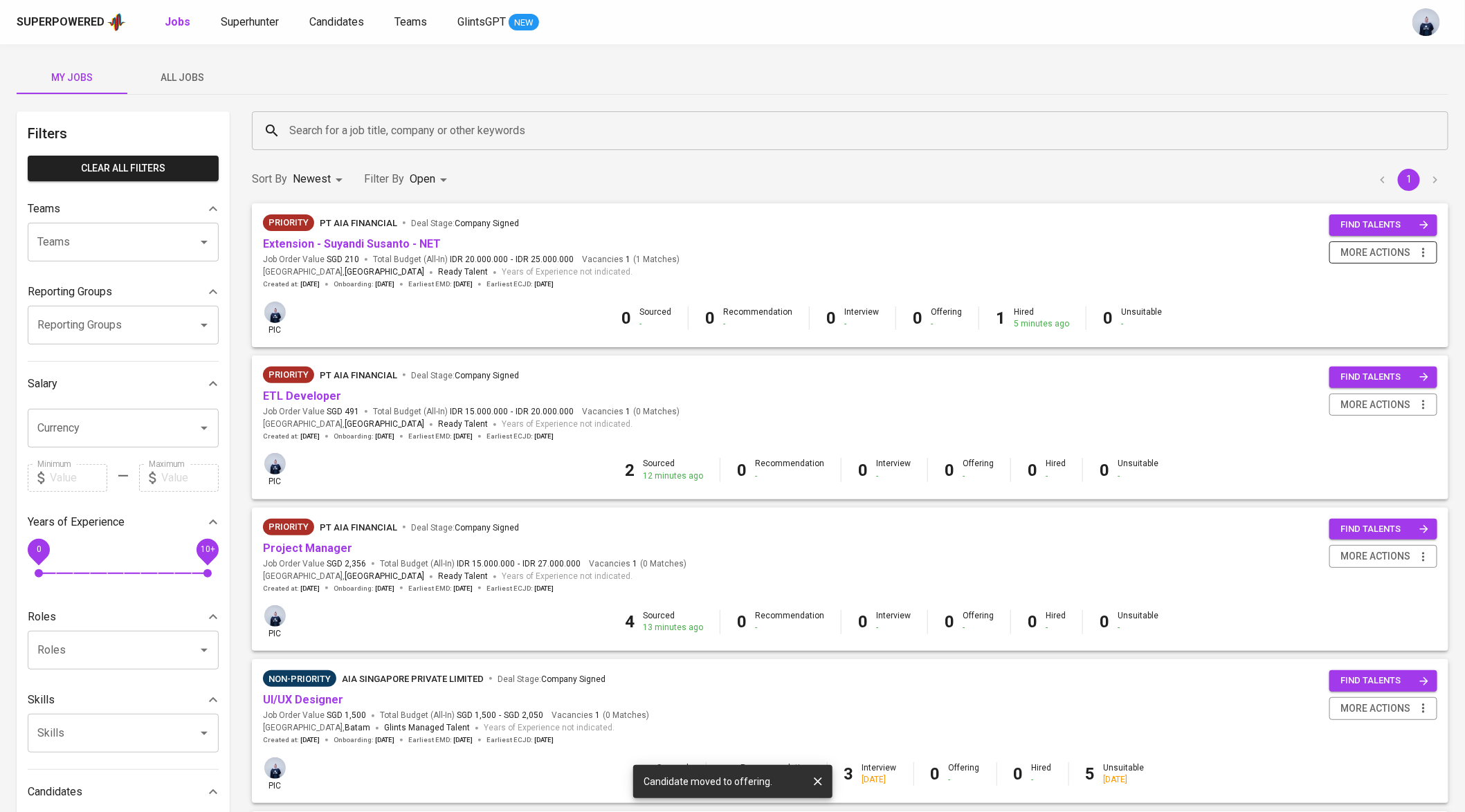
click at [1430, 252] on icon "button" at bounding box center [1423, 252] width 14 height 14
click at [1346, 351] on div "Close Job" at bounding box center [1366, 351] width 121 height 15
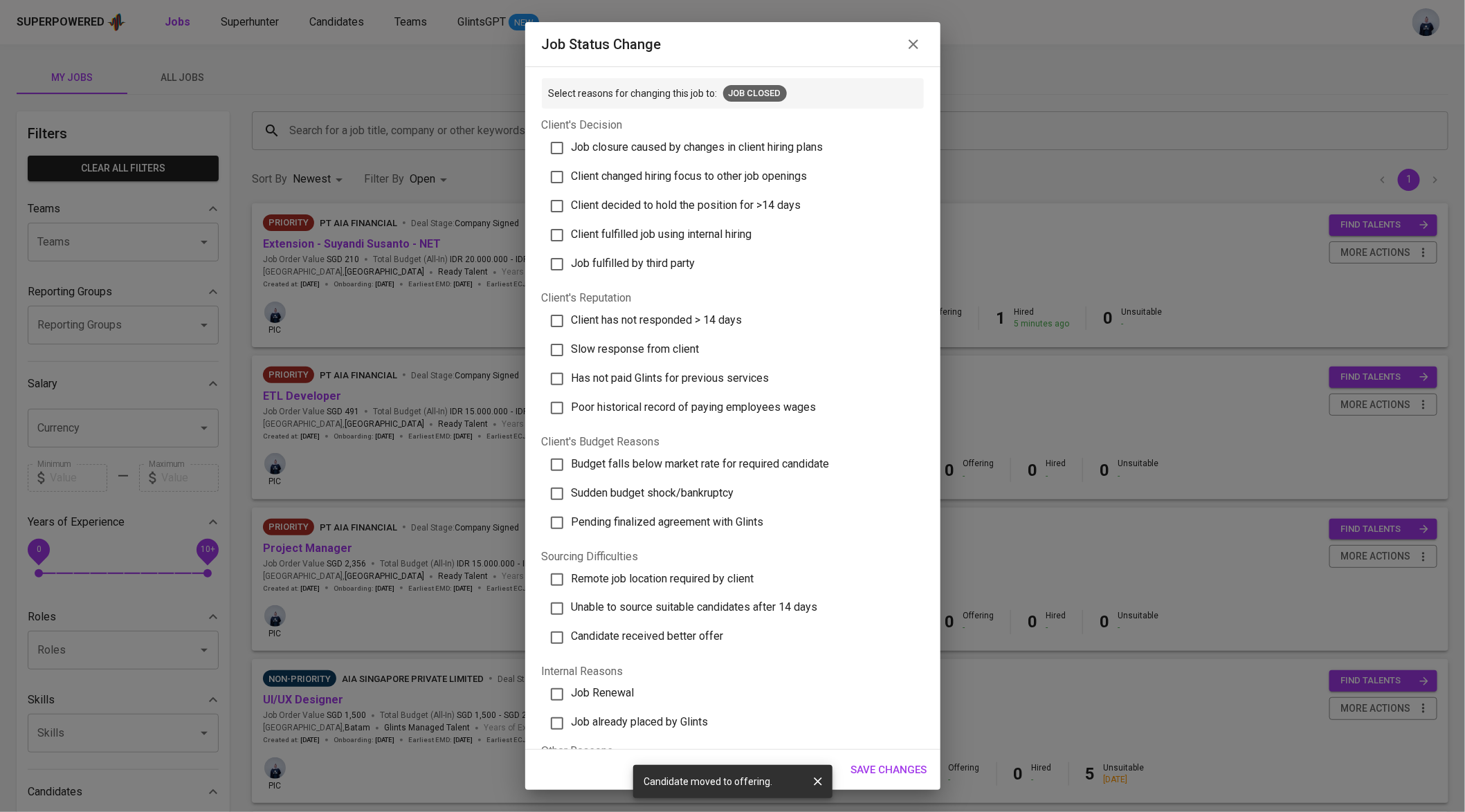
scroll to position [104, 0]
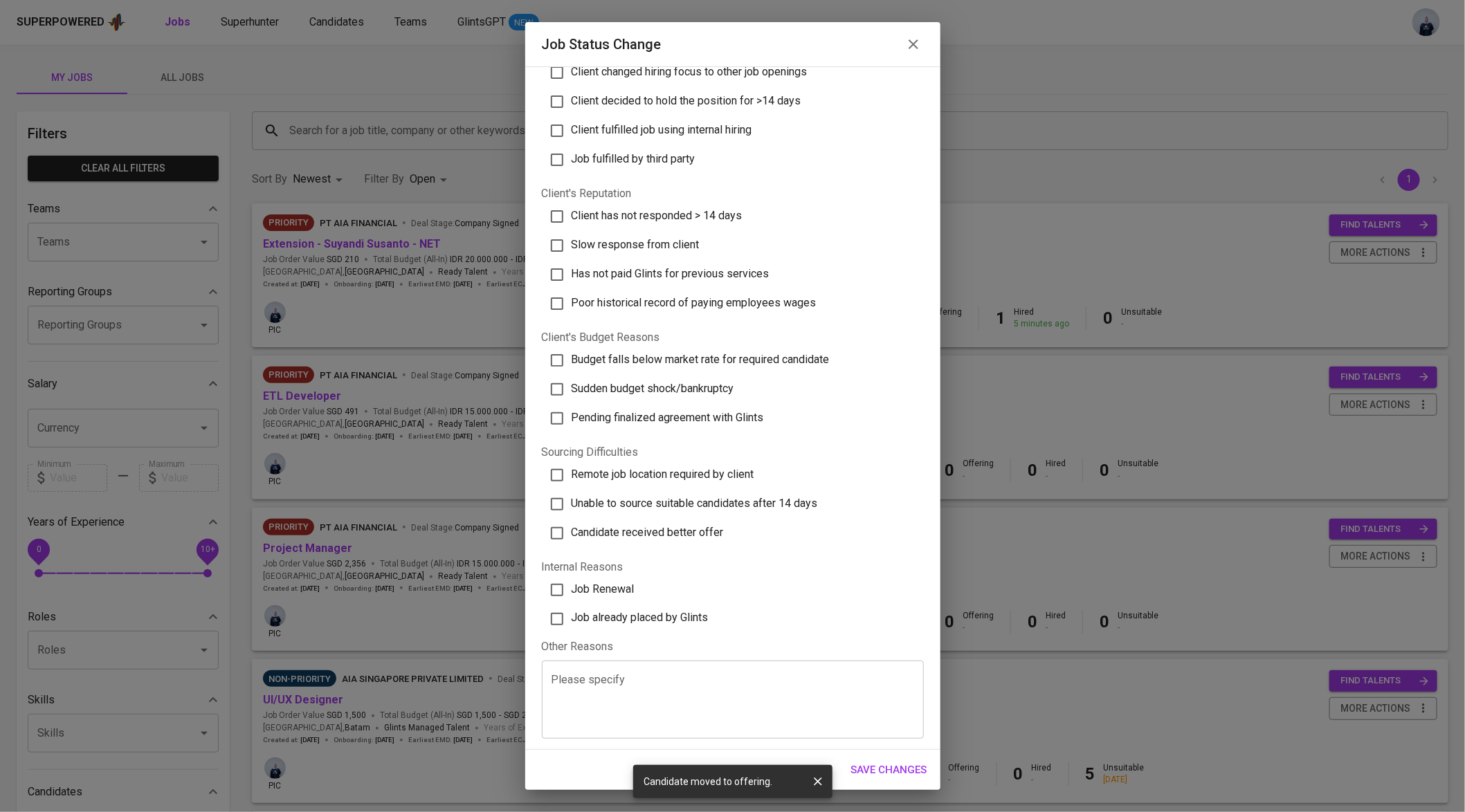
click at [652, 605] on label "Job already placed by Glints" at bounding box center [726, 618] width 373 height 29
click at [572, 605] on input "Job already placed by Glints" at bounding box center [556, 618] width 29 height 29
checkbox input "true"
click at [879, 761] on span "Save Changes" at bounding box center [889, 770] width 76 height 18
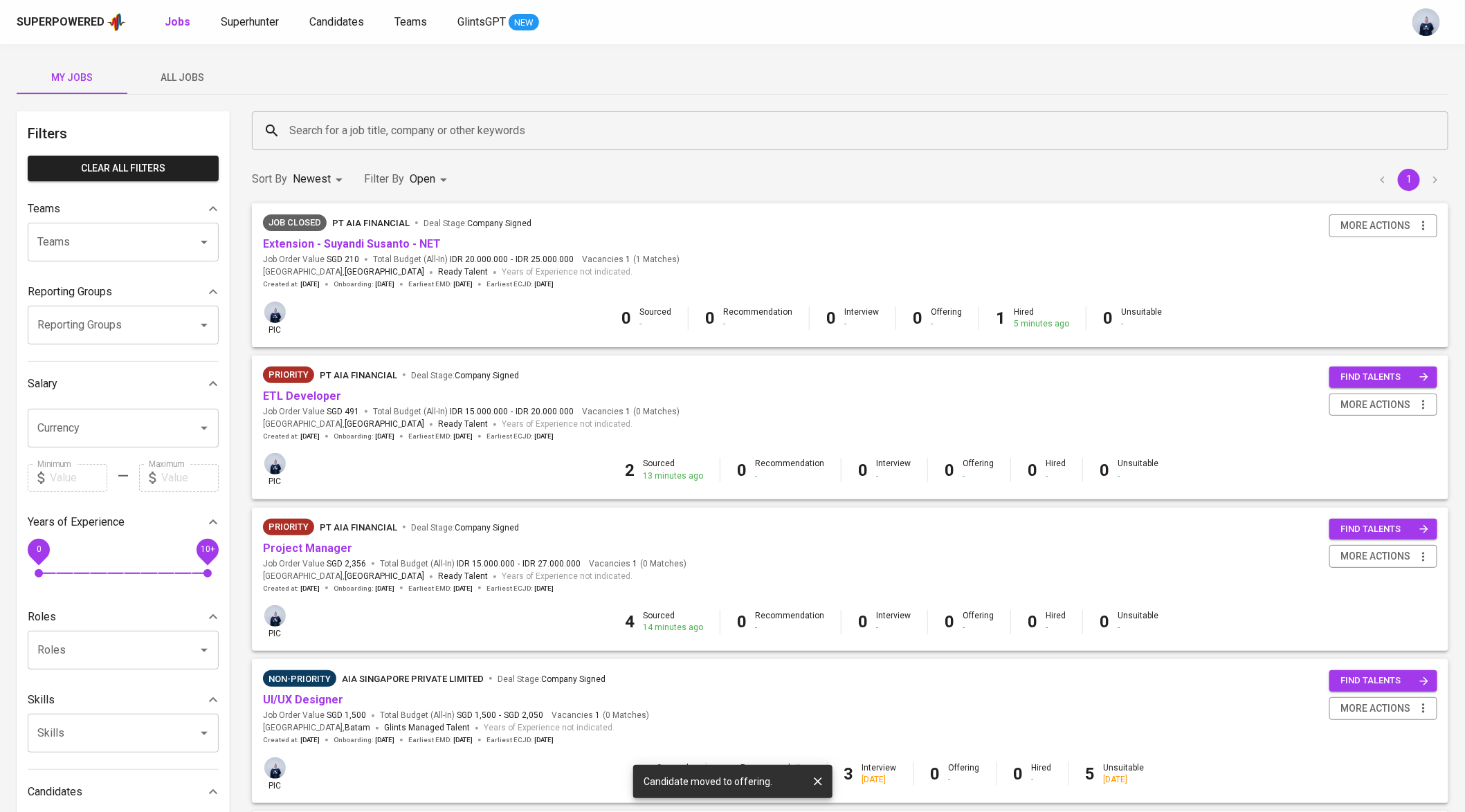
scroll to position [95, 0]
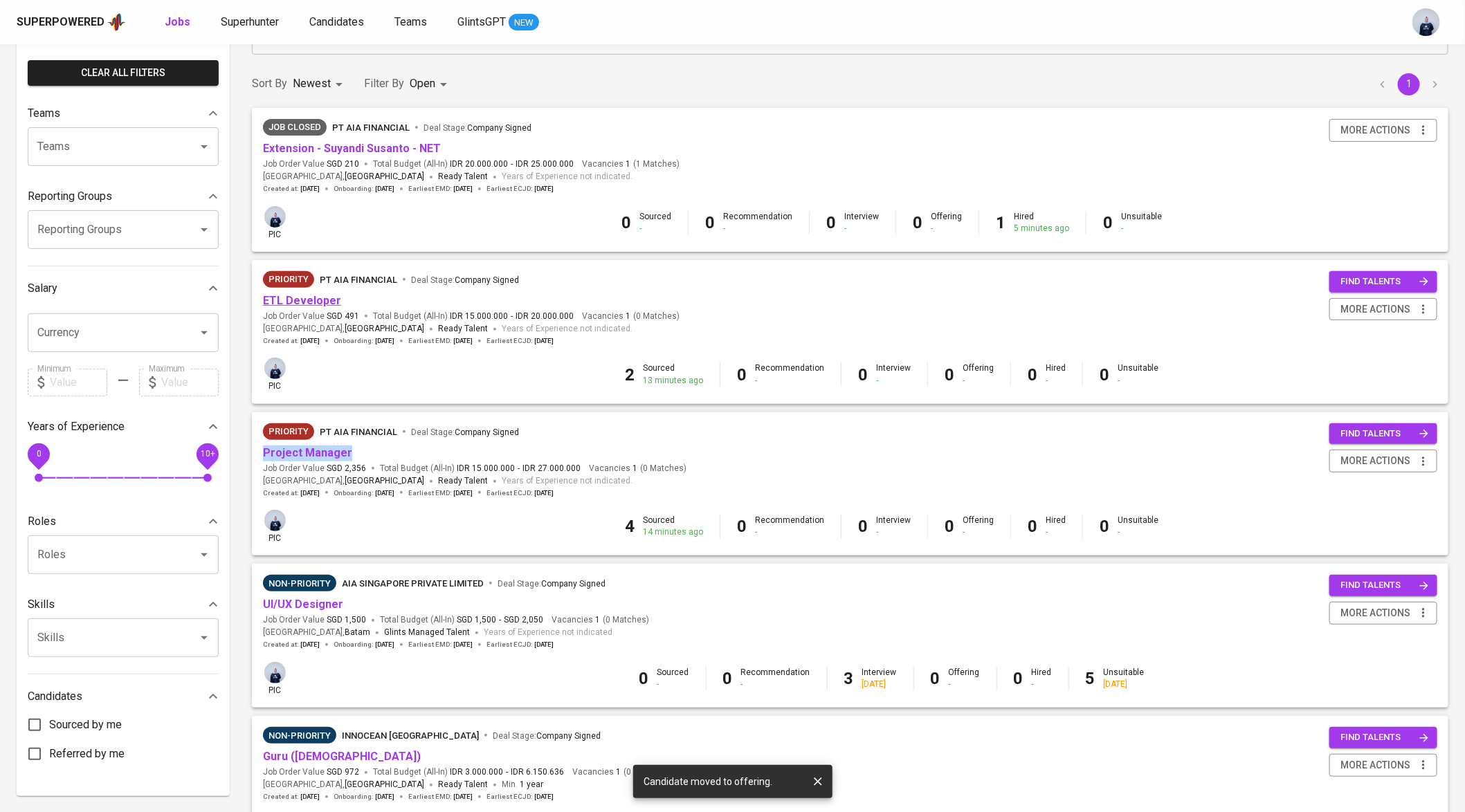
click at [316, 297] on link "ETL Developer" at bounding box center [302, 300] width 78 height 13
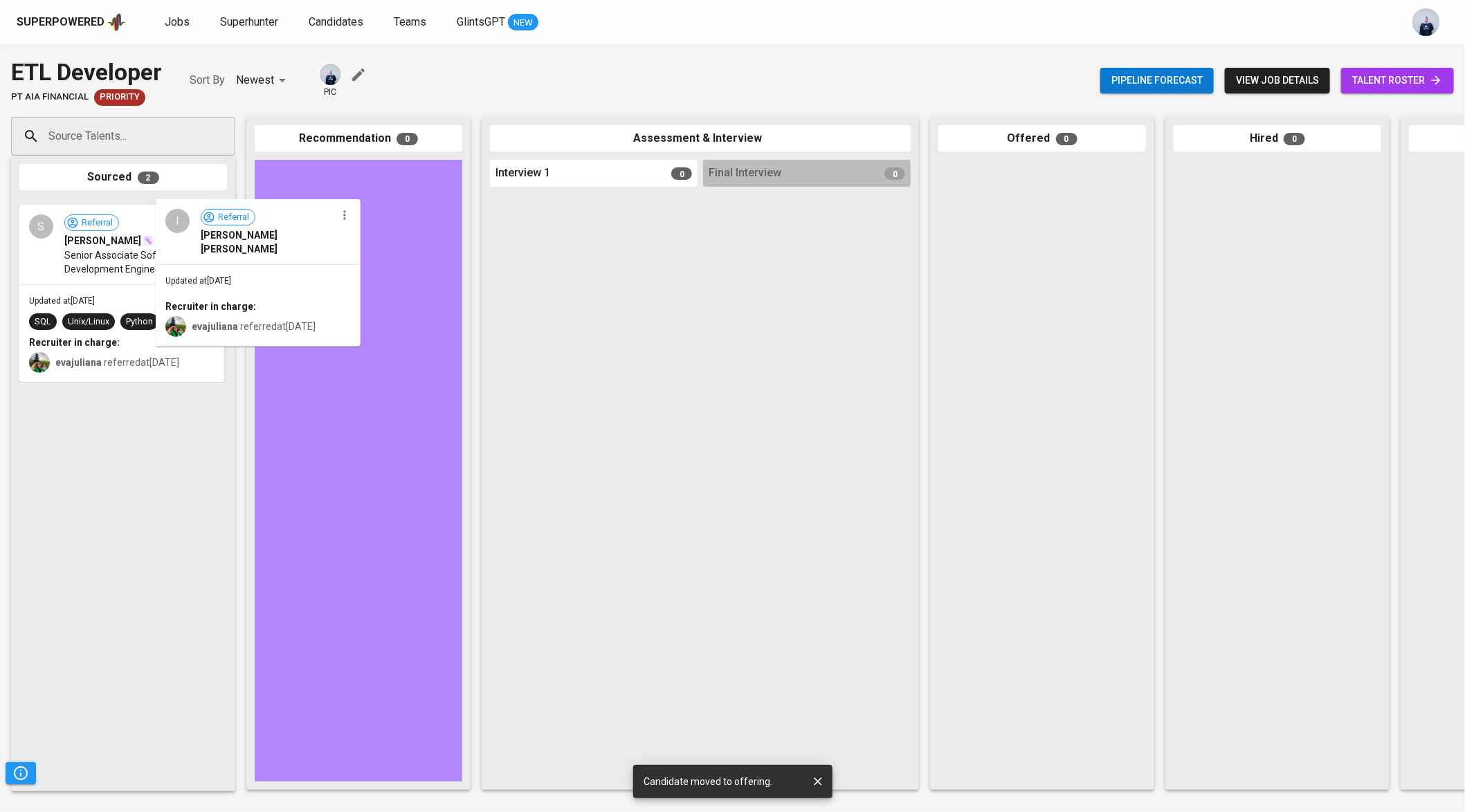
drag, startPoint x: 162, startPoint y: 258, endPoint x: 369, endPoint y: 258, distance: 207.0
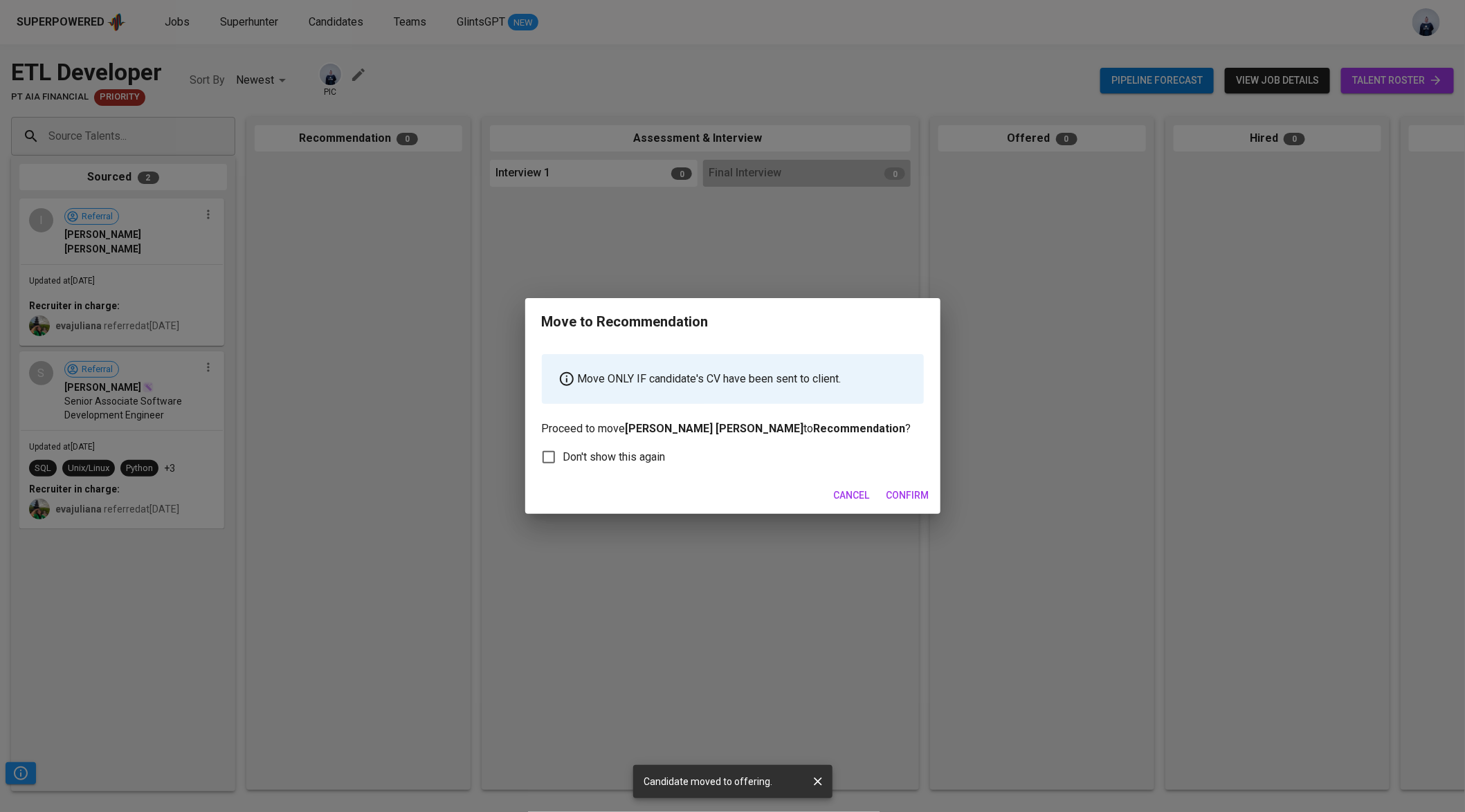
click at [929, 500] on span "Confirm" at bounding box center [908, 495] width 43 height 17
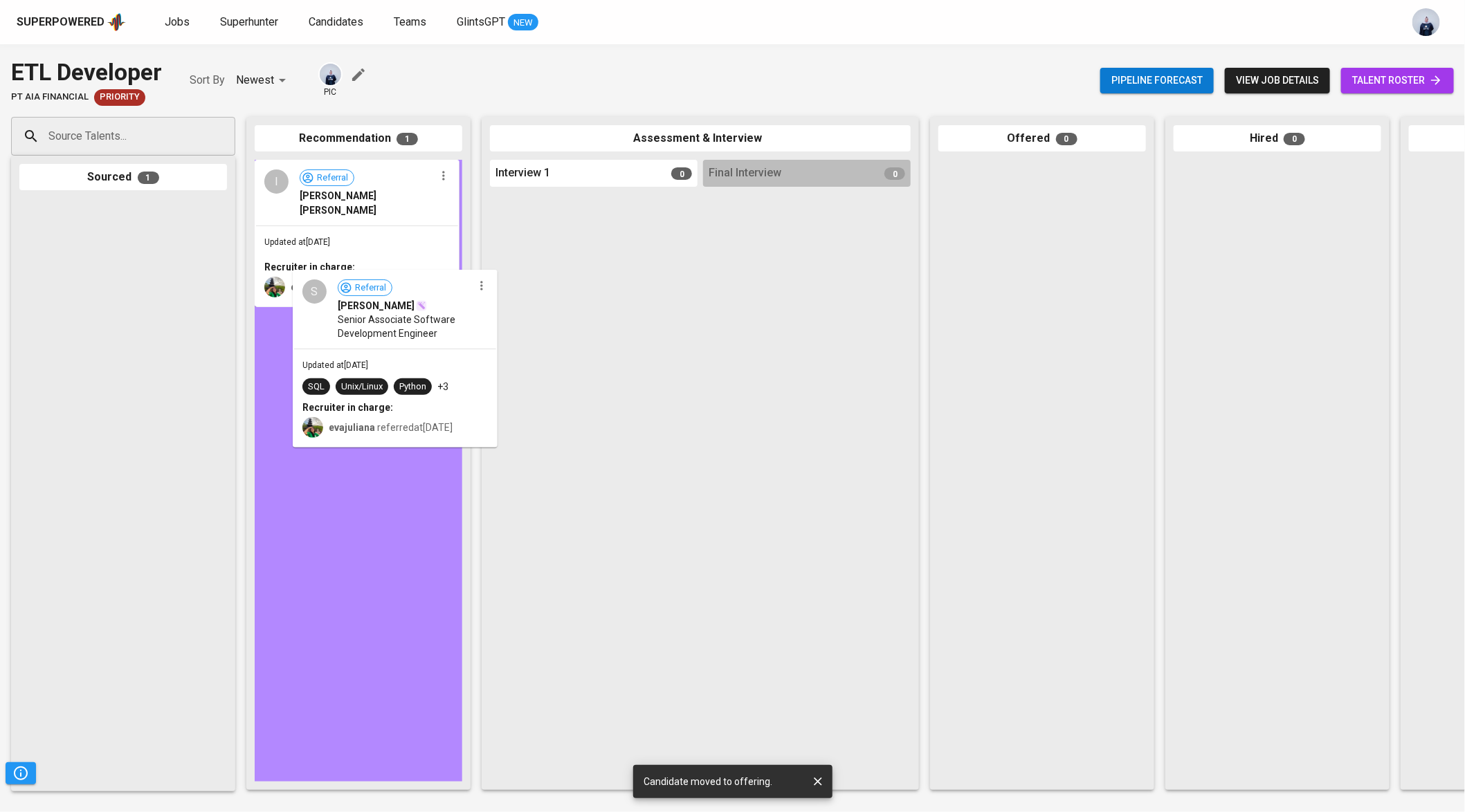
drag, startPoint x: 73, startPoint y: 243, endPoint x: 356, endPoint y: 313, distance: 291.5
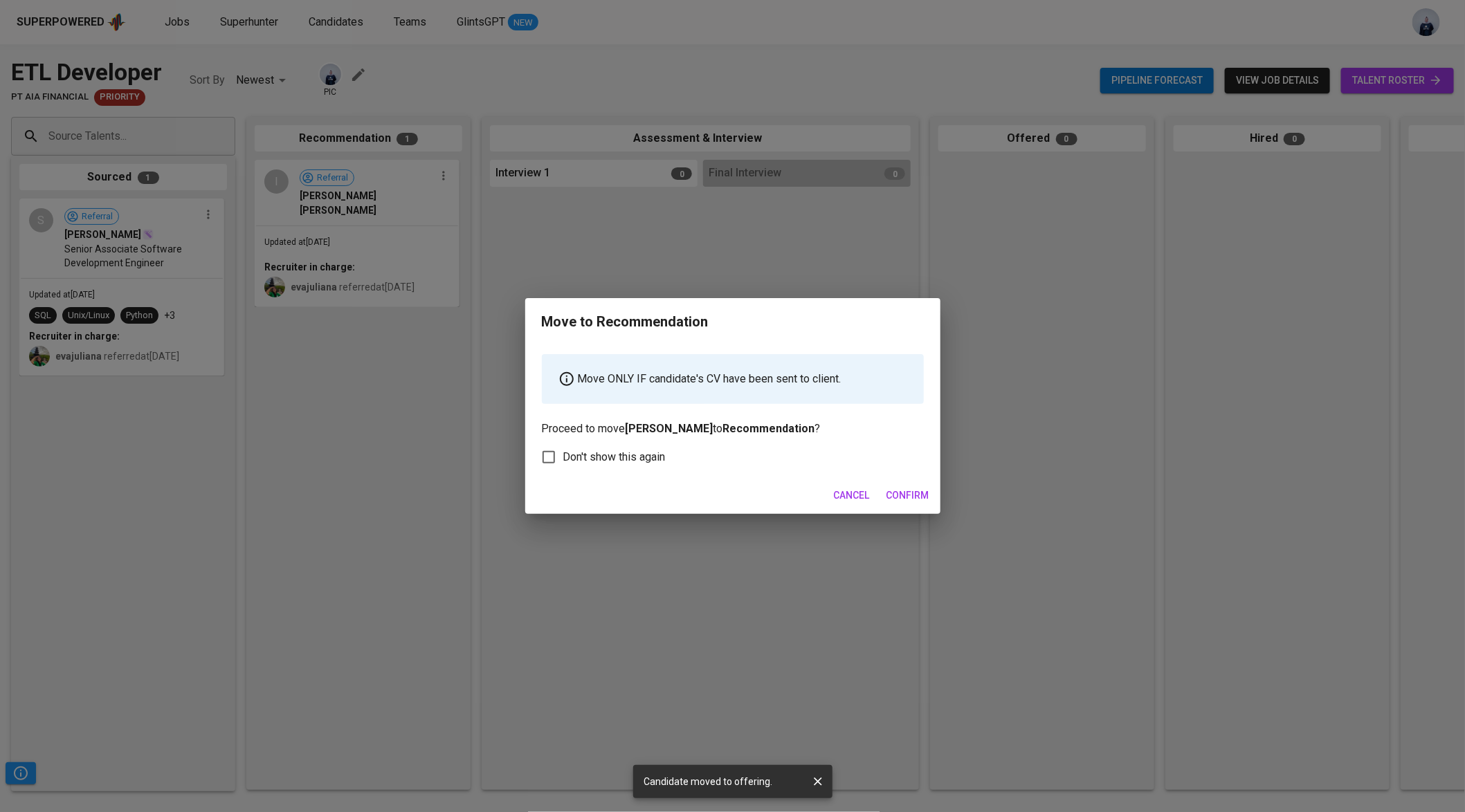
click at [914, 508] on button "Confirm" at bounding box center [908, 495] width 54 height 25
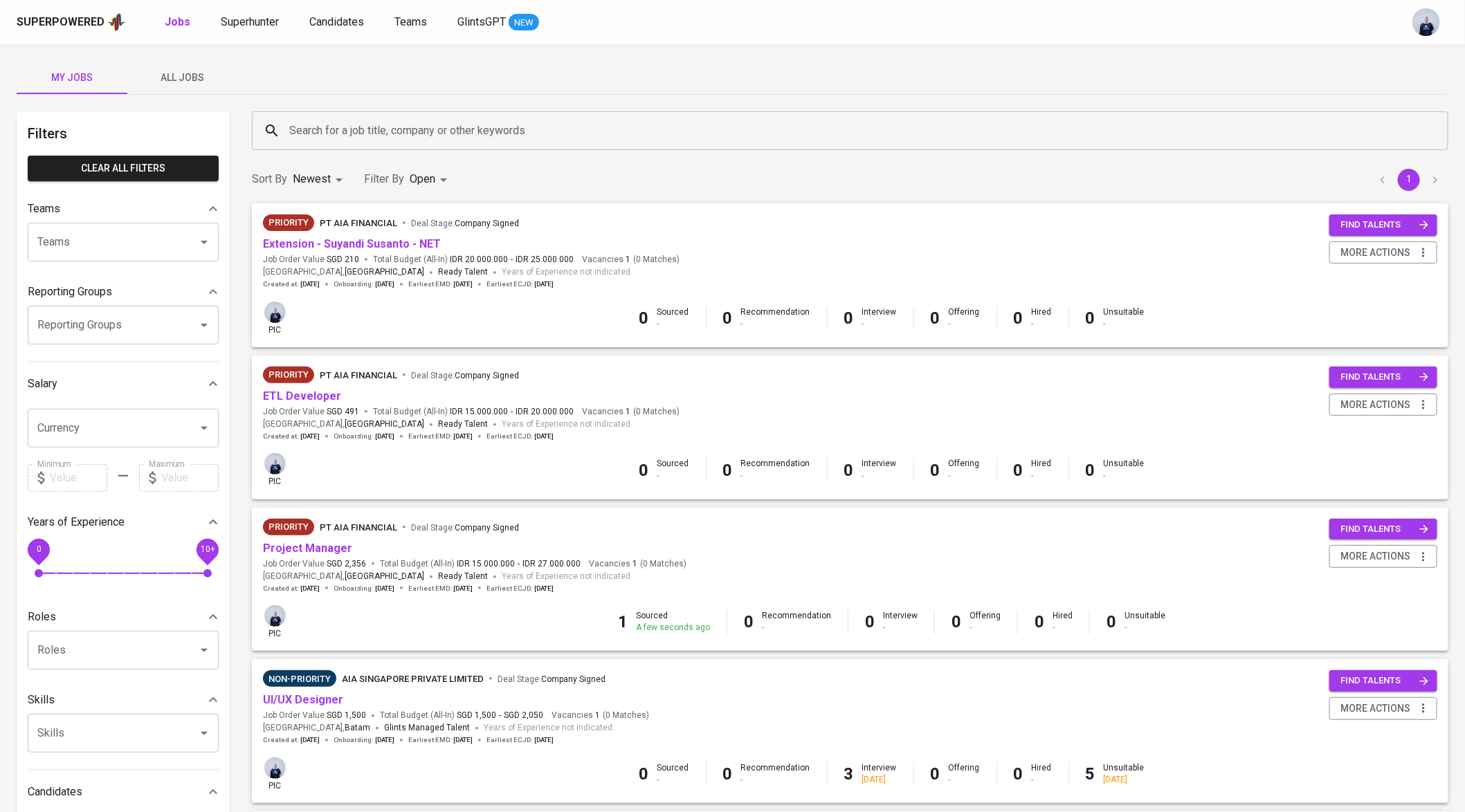
click at [417, 182] on body "Superpowered Jobs Superhunter Candidates Teams GlintsGPT NEW My Jobs All Jobs F…" at bounding box center [732, 675] width 1465 height 1351
click at [417, 382] on p "Closed" at bounding box center [431, 385] width 30 height 14
type input "OPEN,CLOSE"
checkbox input "true"
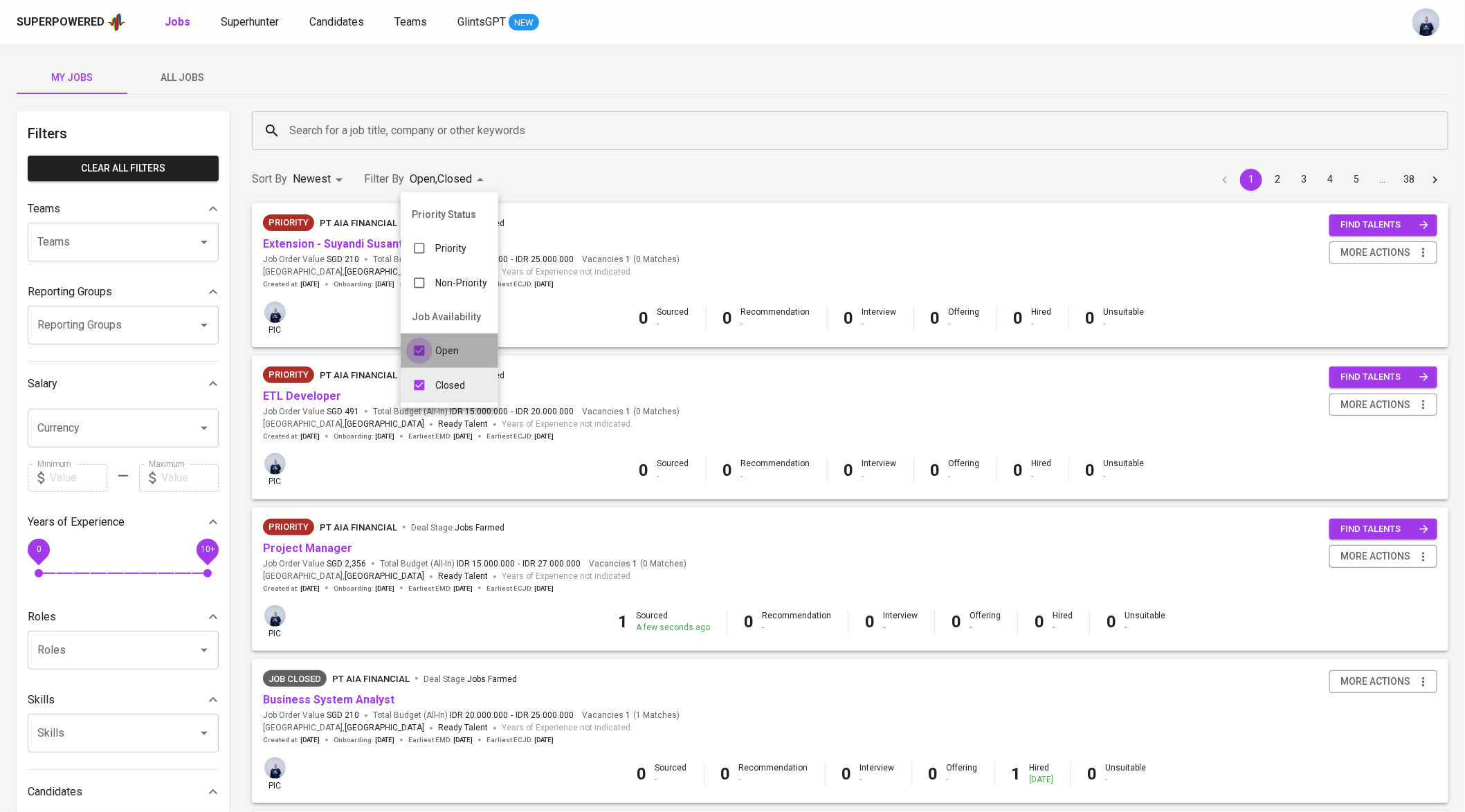
click at [422, 349] on input "checkbox" at bounding box center [419, 351] width 26 height 26
checkbox input "false"
type input "CLOSE"
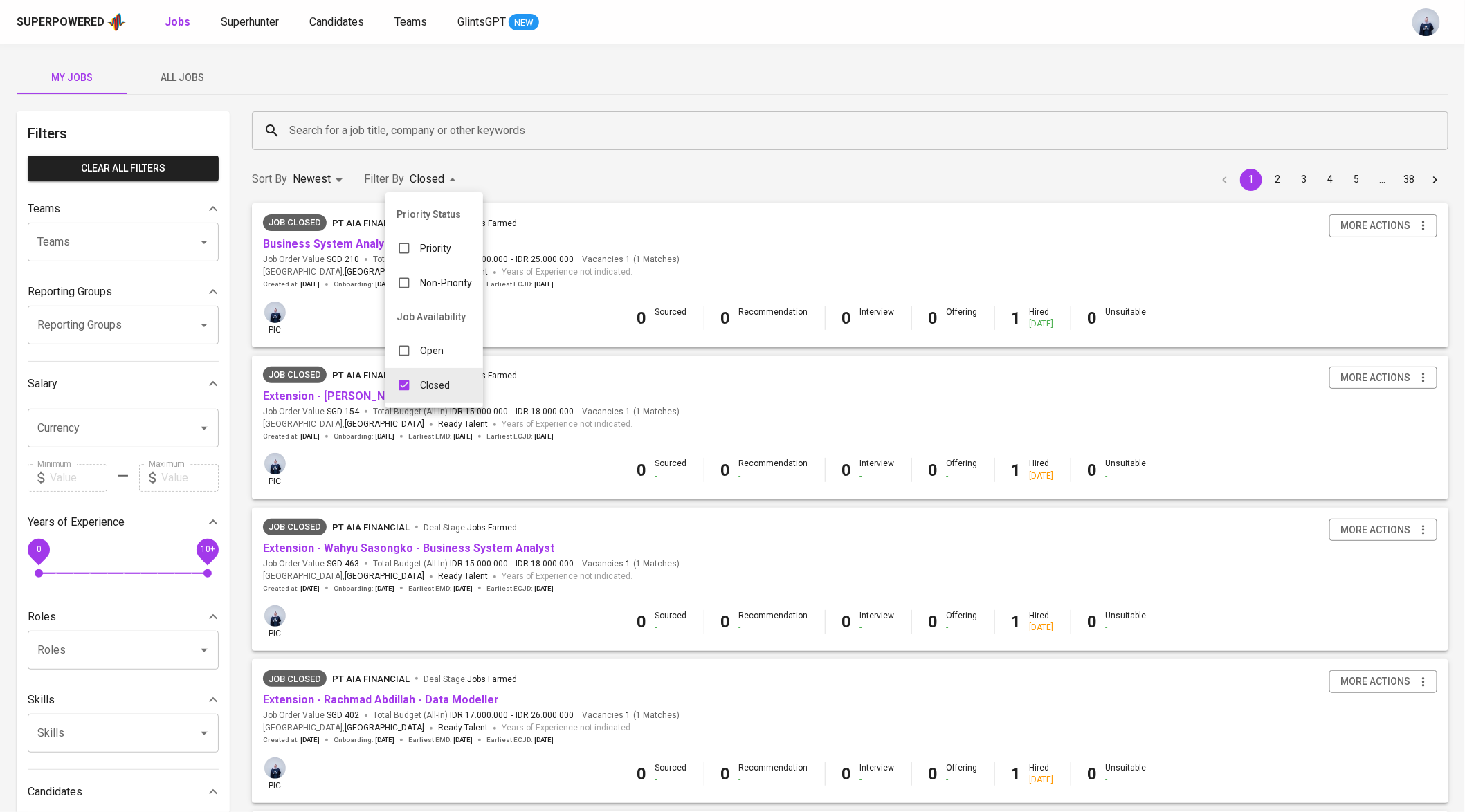
click at [367, 104] on div at bounding box center [732, 406] width 1465 height 812
click at [347, 125] on input "Search for a job title, company or other keywords" at bounding box center [853, 130] width 1135 height 26
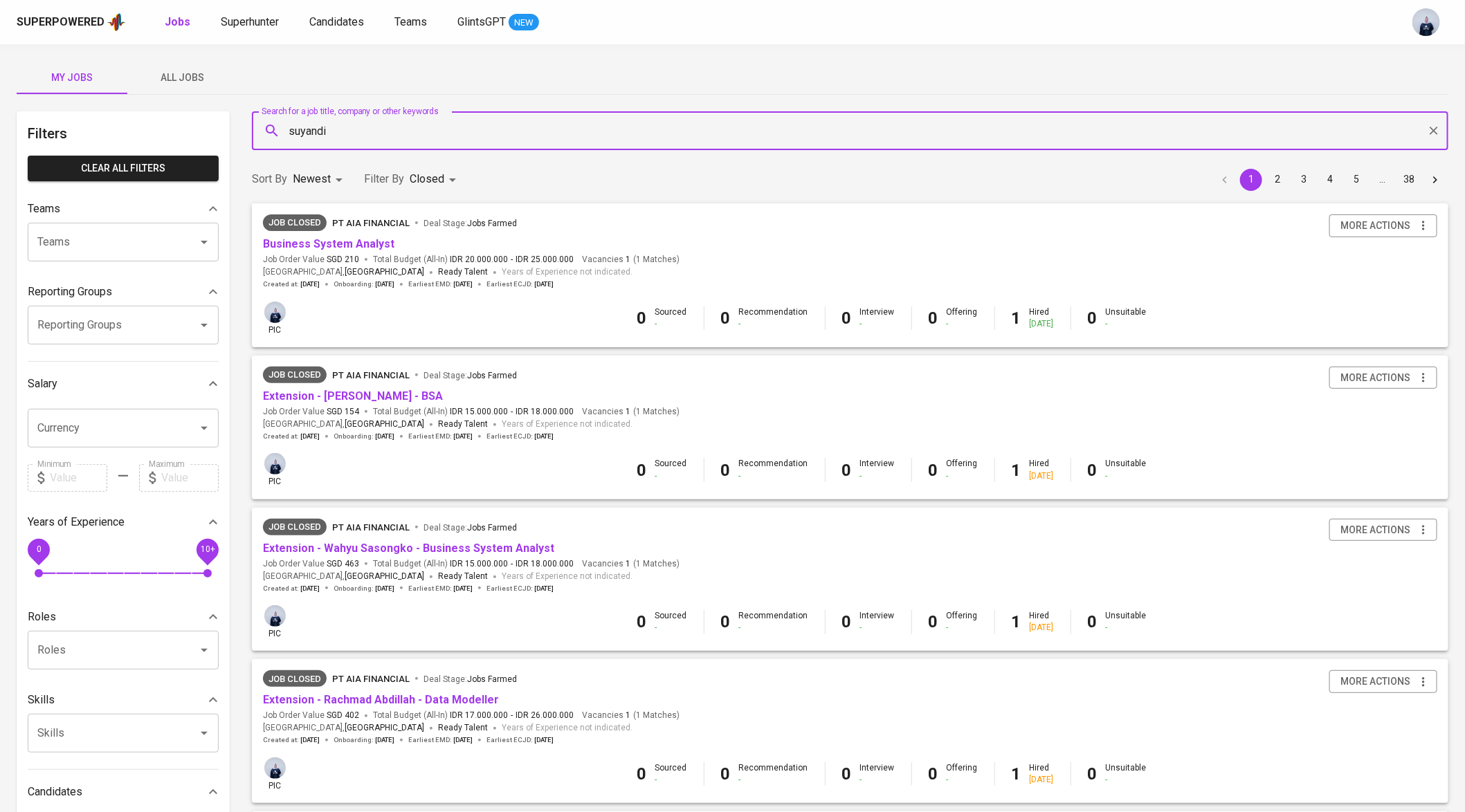
type input "suyandi"
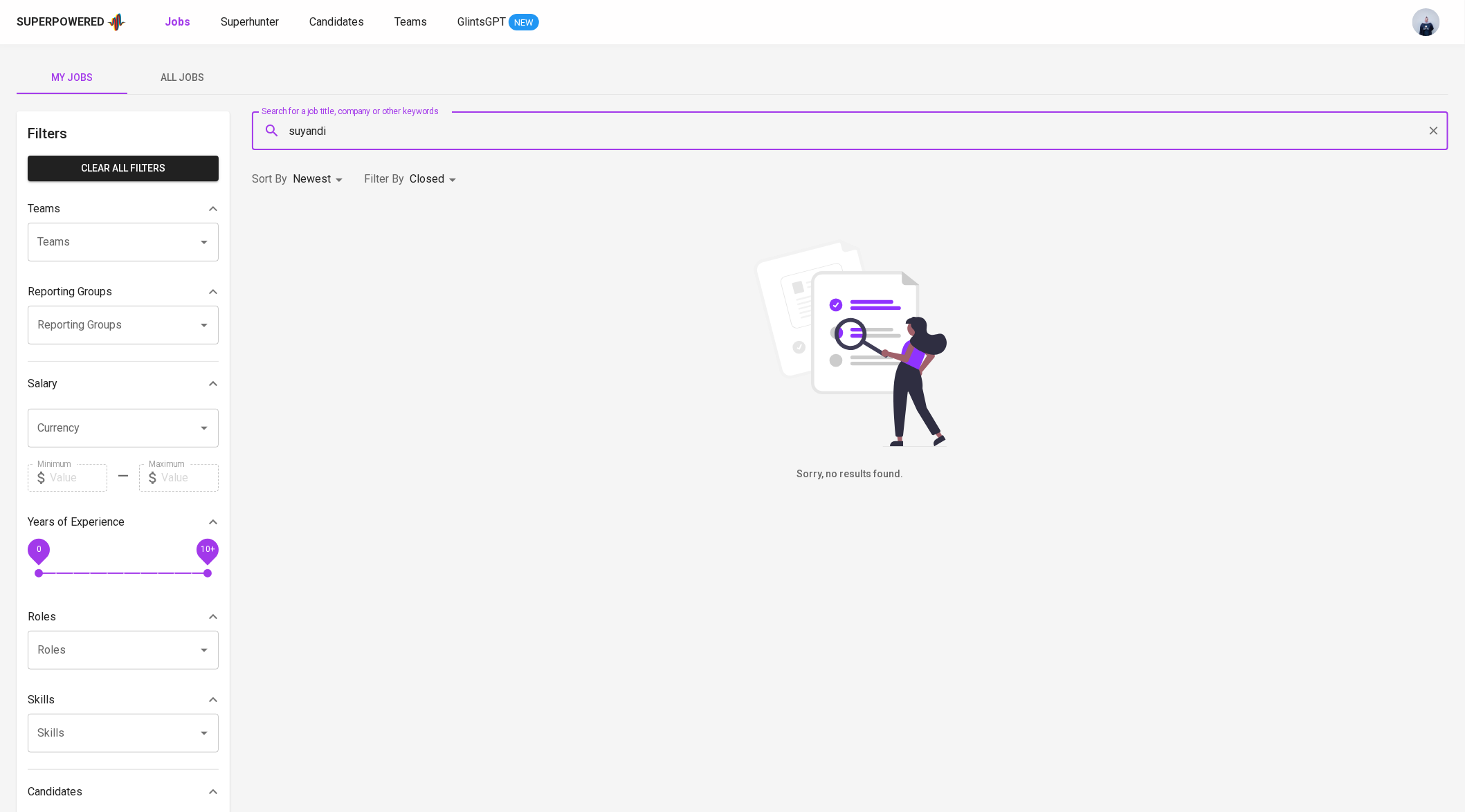
click at [187, 80] on span "All Jobs" at bounding box center [182, 77] width 94 height 17
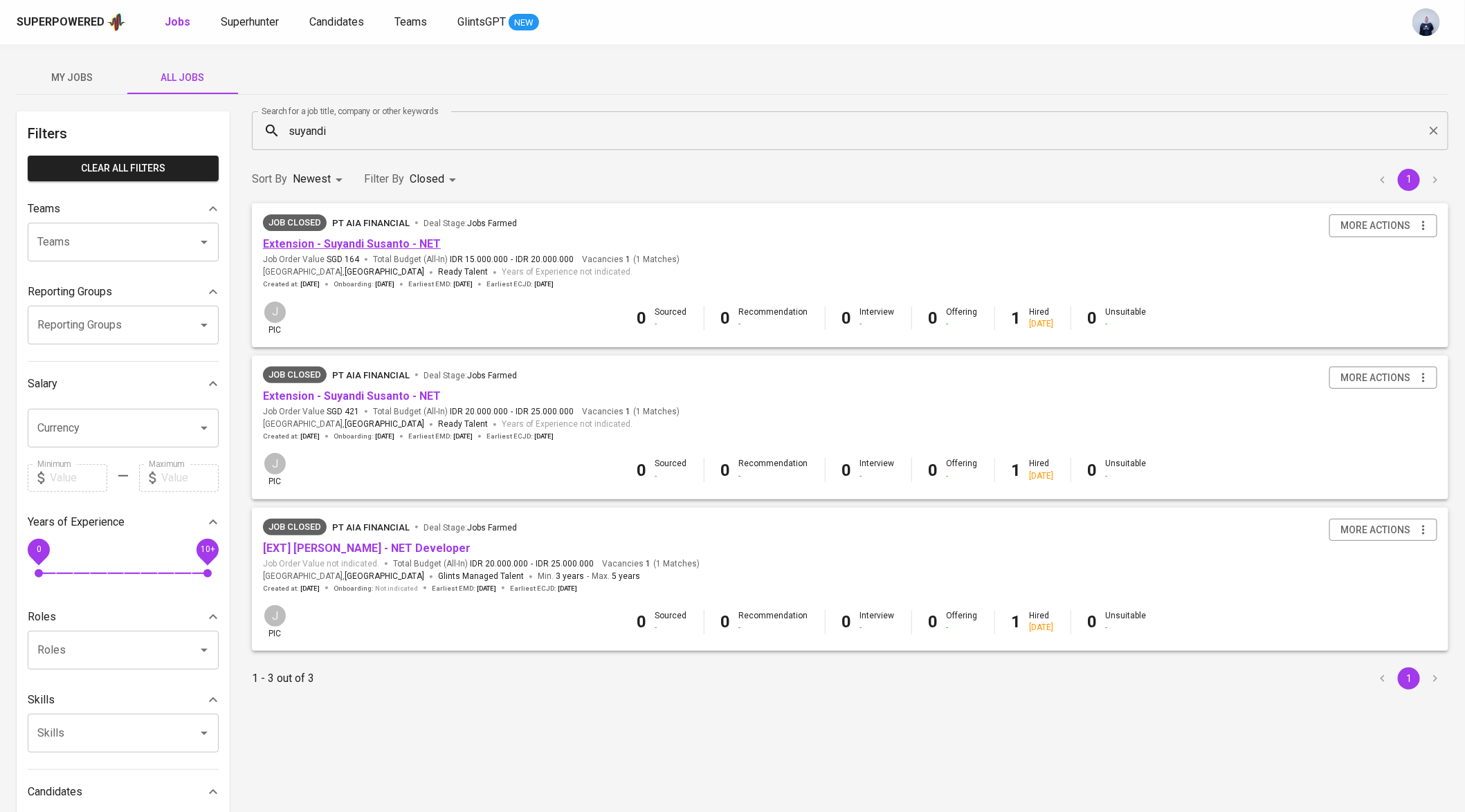
click at [400, 239] on link "Extension - Suyandi Susanto - NET" at bounding box center [352, 244] width 178 height 13
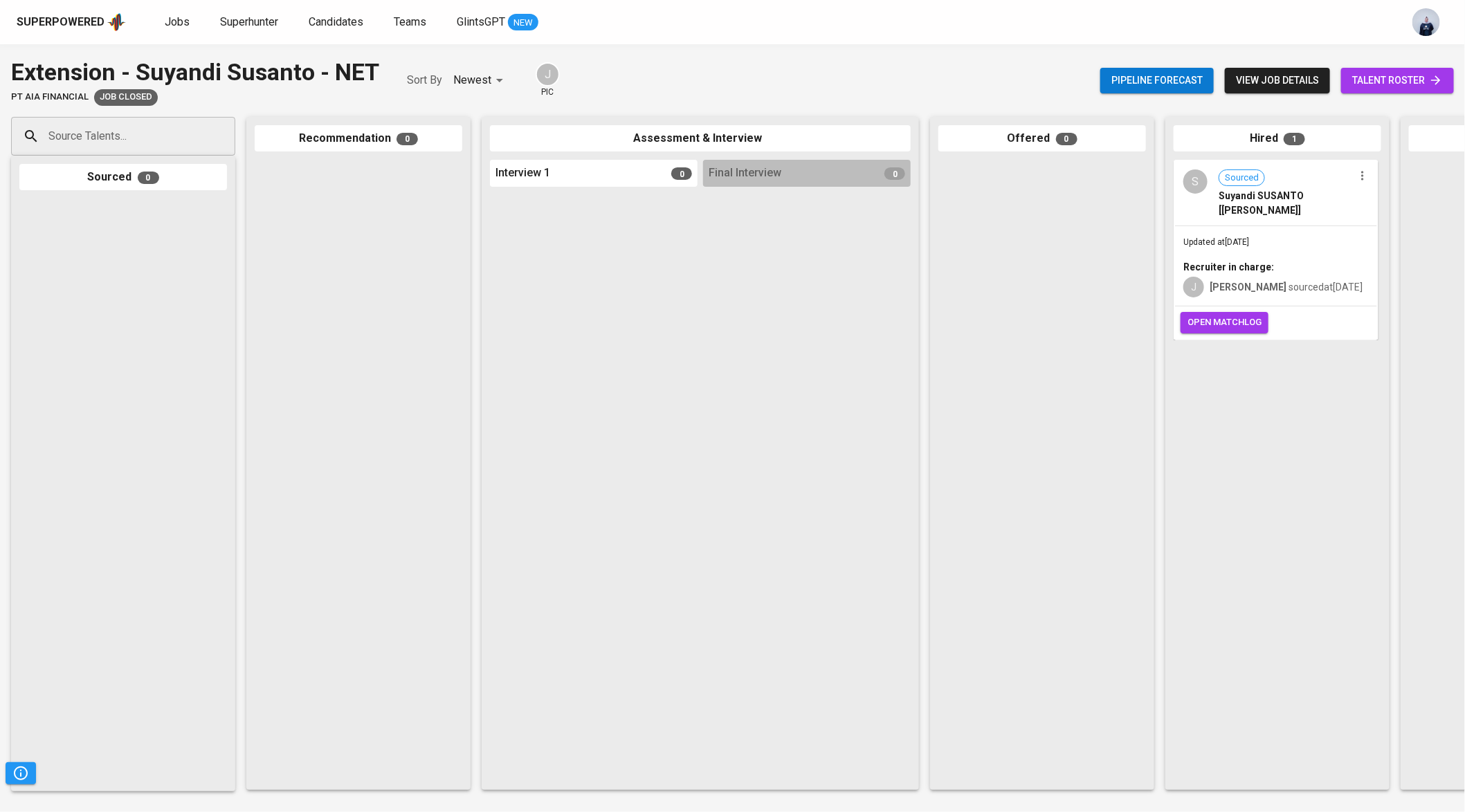
click at [1292, 245] on div "Updated at Sep 12, 2025 Recruiter in charge: J junice sourced at Sep 12, 2025" at bounding box center [1276, 267] width 202 height 80
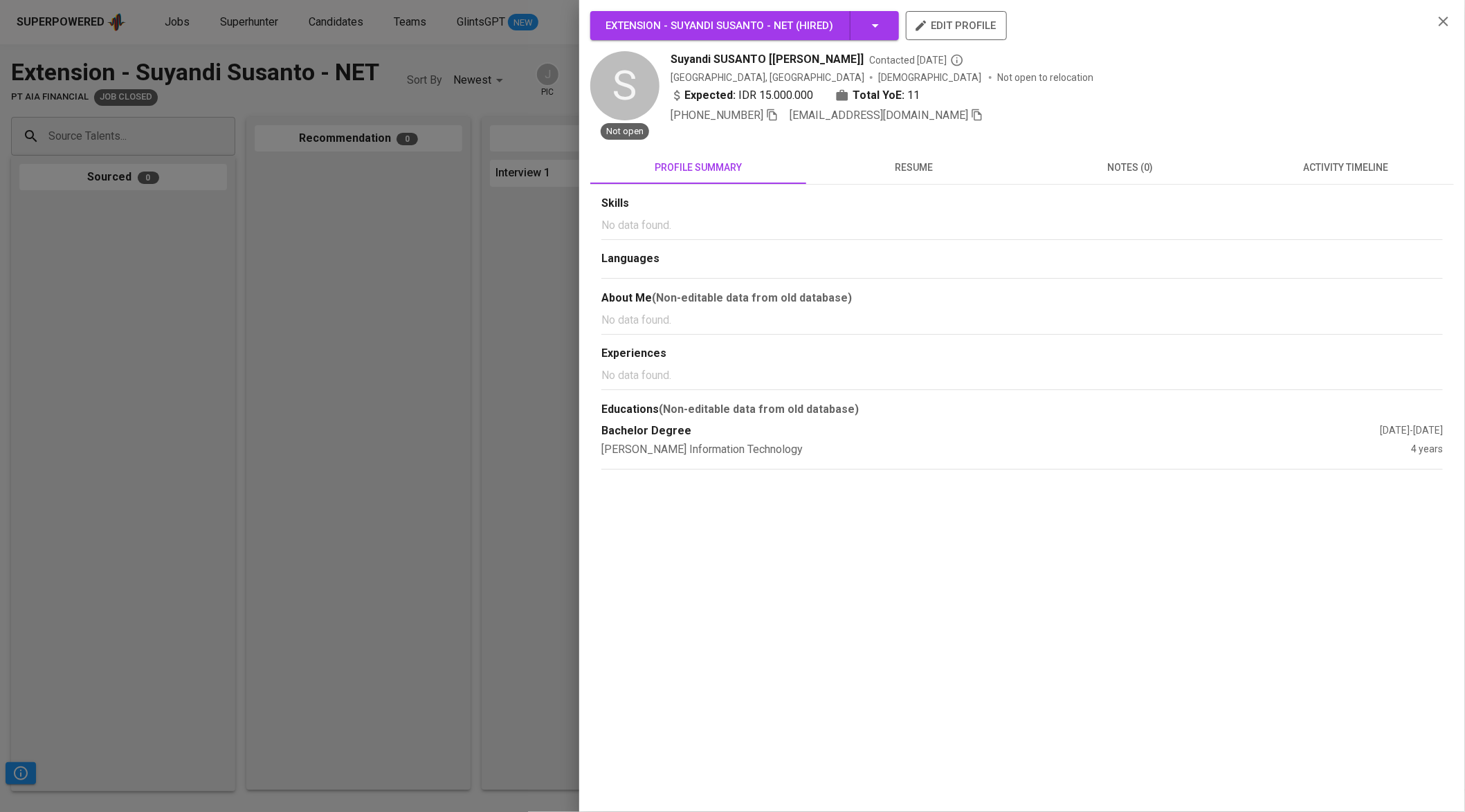
click at [972, 117] on icon "button" at bounding box center [977, 115] width 10 height 11
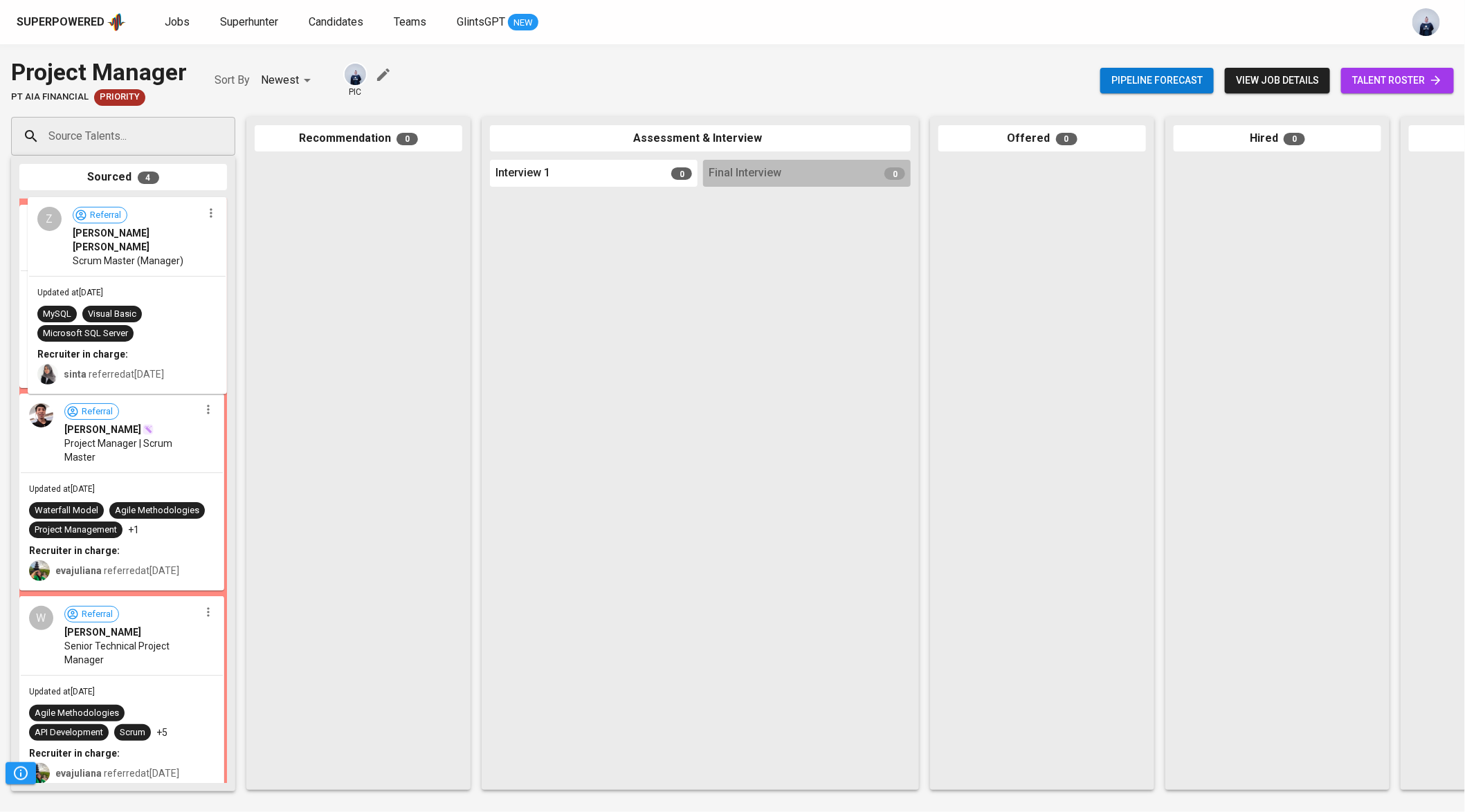
drag, startPoint x: 104, startPoint y: 294, endPoint x: 294, endPoint y: 282, distance: 190.4
